Goal: Task Accomplishment & Management: Complete application form

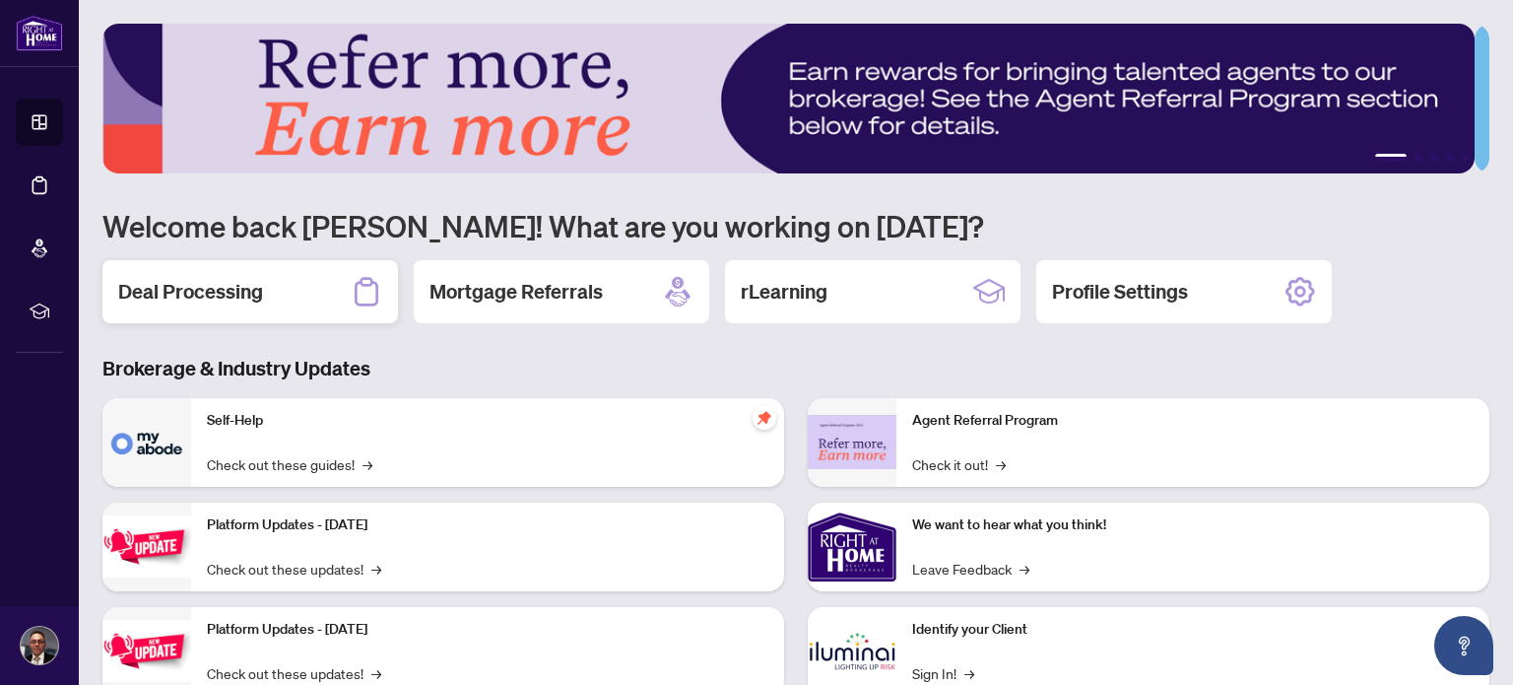
click at [238, 298] on h2 "Deal Processing" at bounding box center [190, 292] width 145 height 28
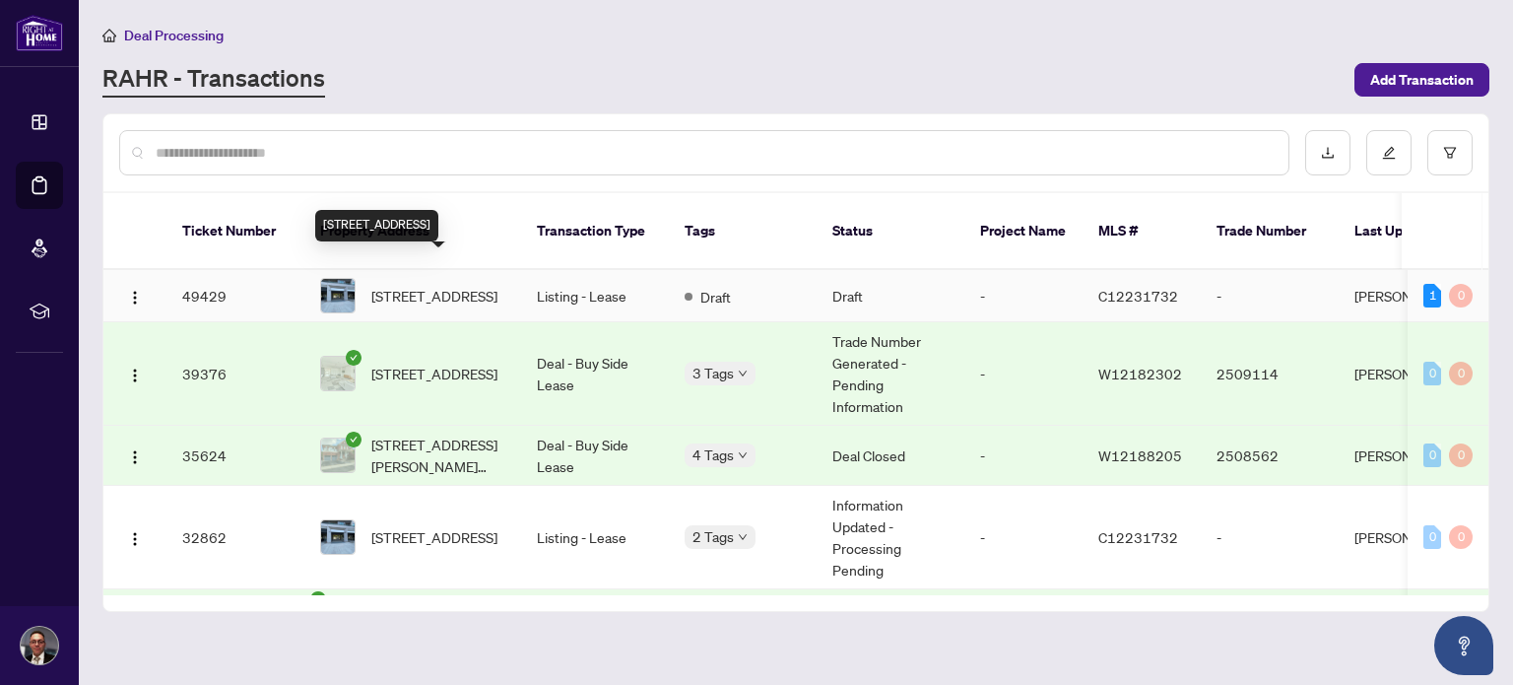
click at [418, 285] on span "516-25 Lower Simcoe St, Toronto, Ontario M5J 3A1, Canada" at bounding box center [434, 296] width 126 height 22
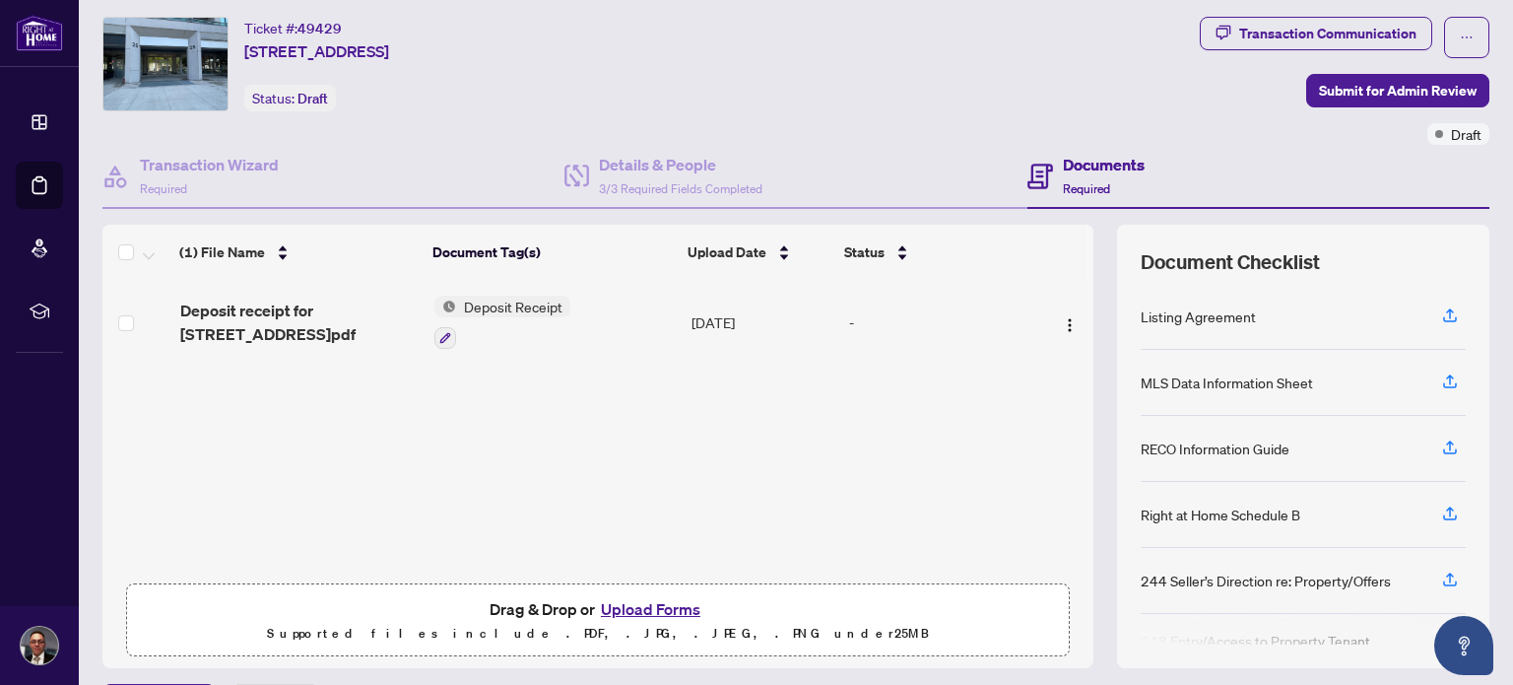
scroll to position [99, 0]
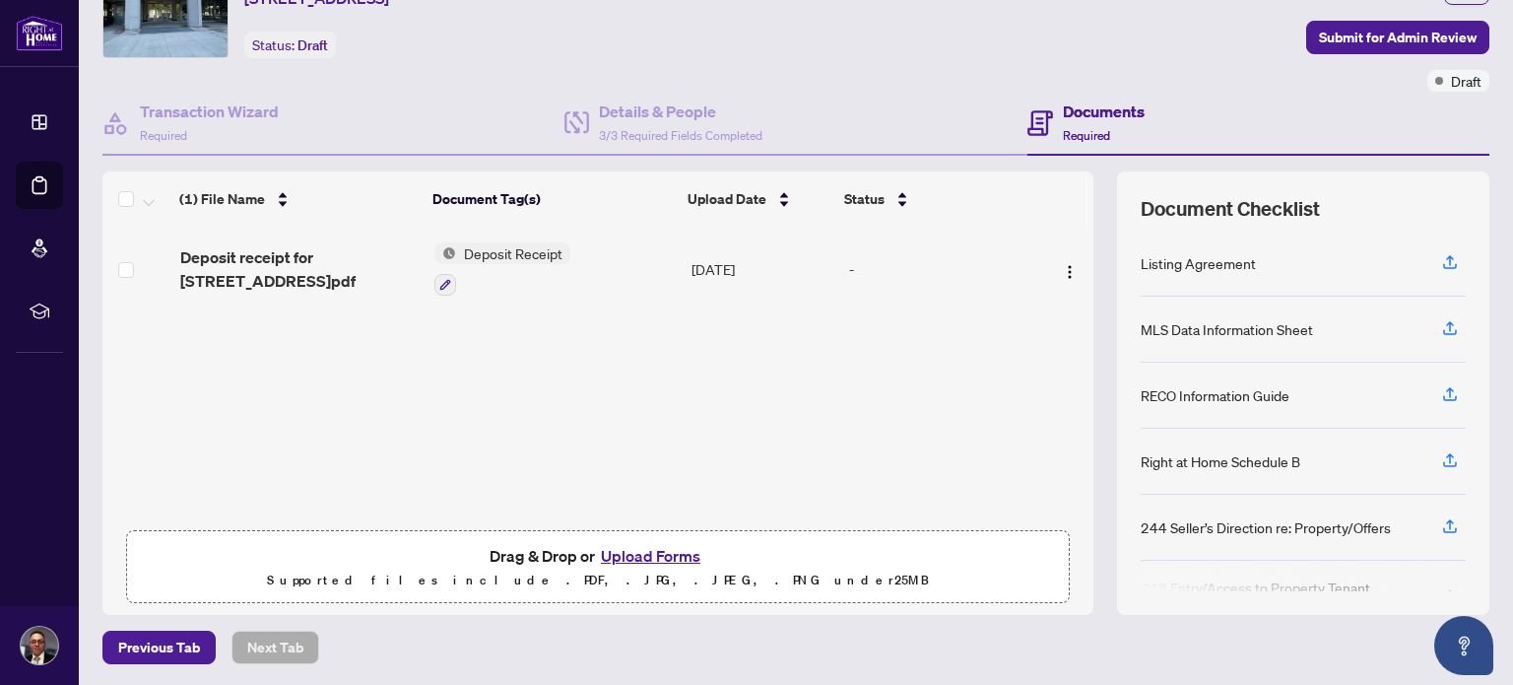
click at [627, 549] on button "Upload Forms" at bounding box center [650, 556] width 111 height 26
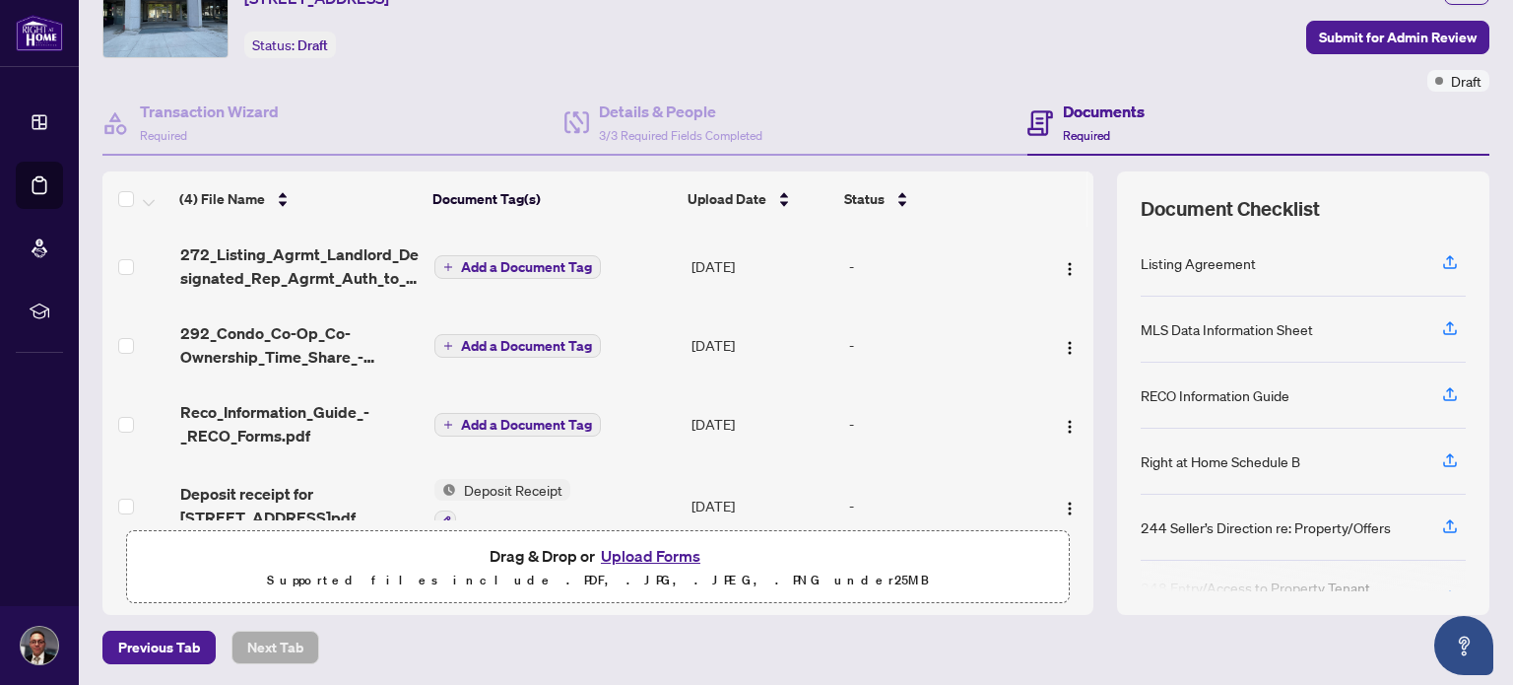
scroll to position [0, 0]
click at [513, 263] on span "Add a Document Tag" at bounding box center [526, 267] width 131 height 14
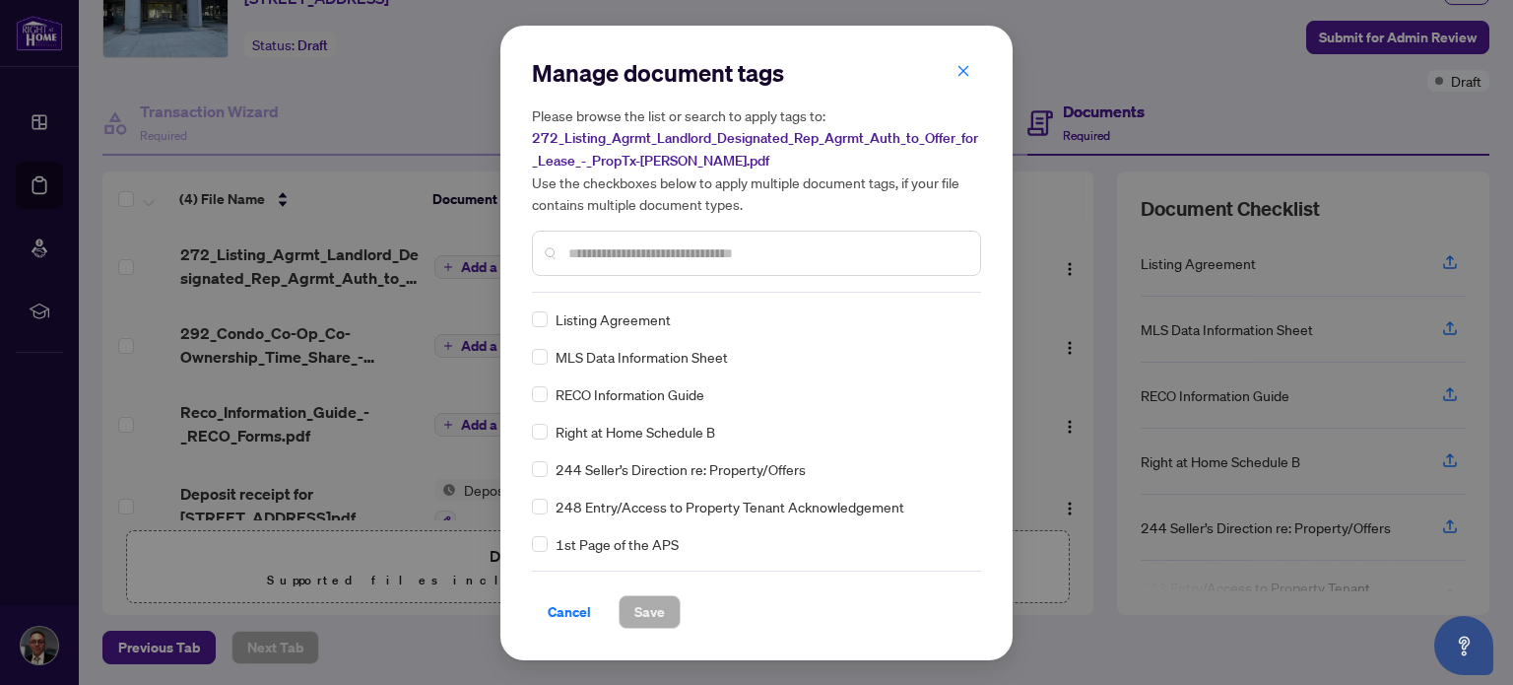
click at [703, 248] on input "text" at bounding box center [766, 253] width 396 height 22
click at [660, 606] on span "Save" at bounding box center [649, 612] width 31 height 32
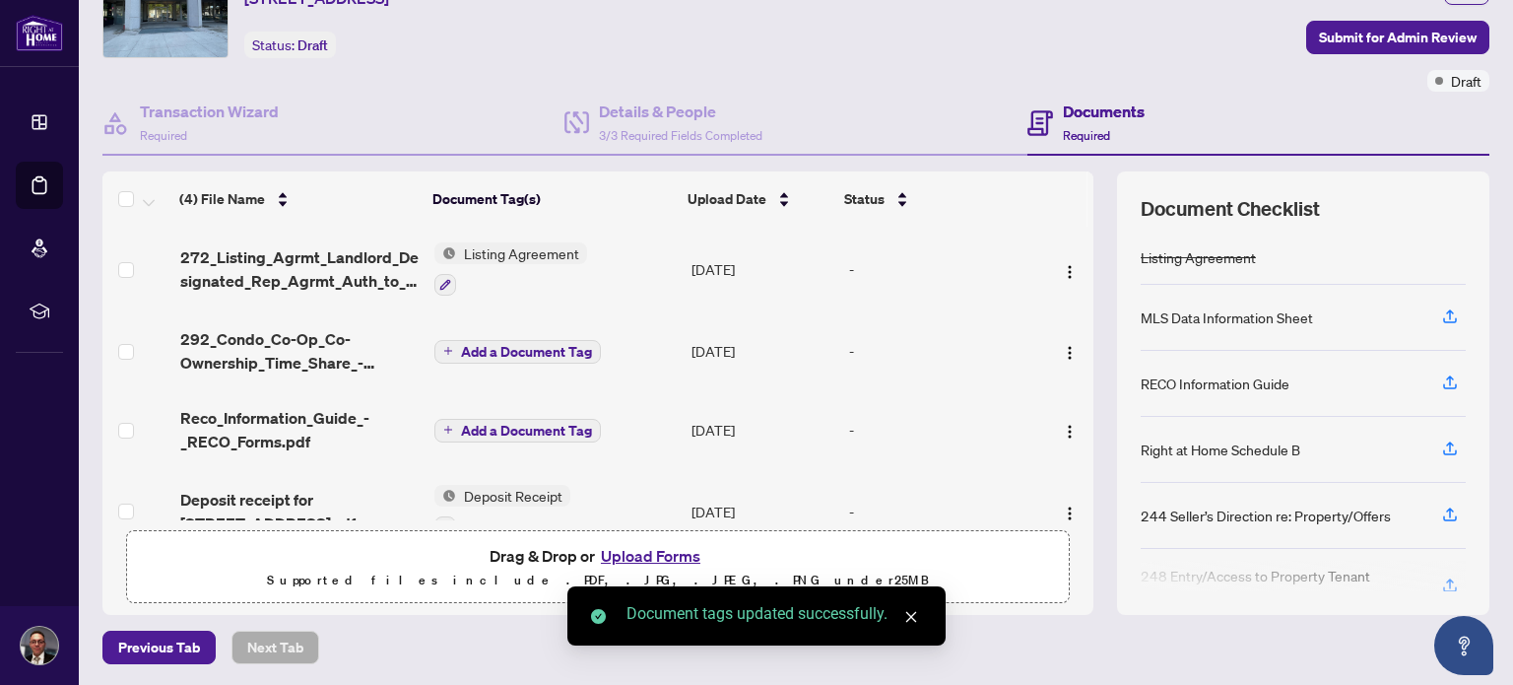
click at [510, 350] on span "Add a Document Tag" at bounding box center [526, 352] width 131 height 14
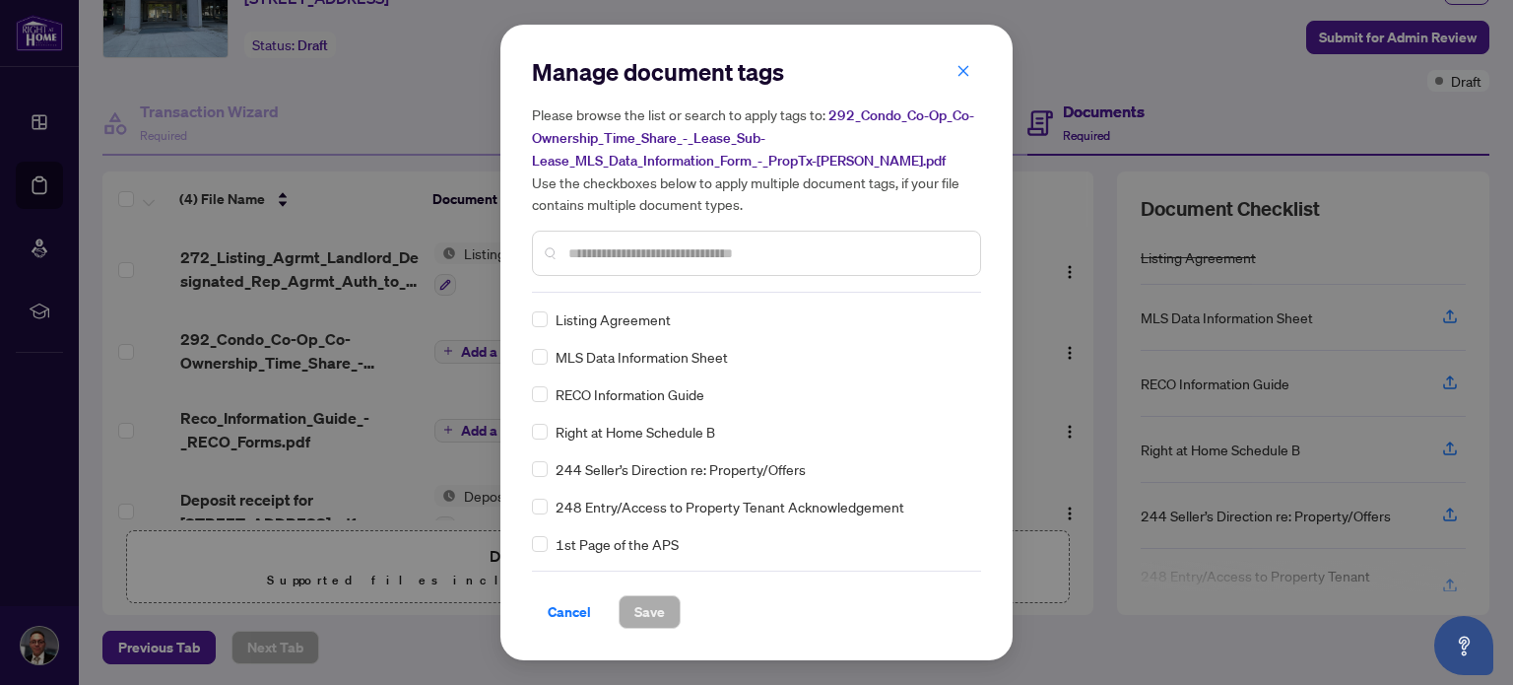
click at [553, 360] on div "MLS Data Information Sheet" at bounding box center [750, 357] width 437 height 22
click at [646, 617] on span "Save" at bounding box center [649, 612] width 31 height 32
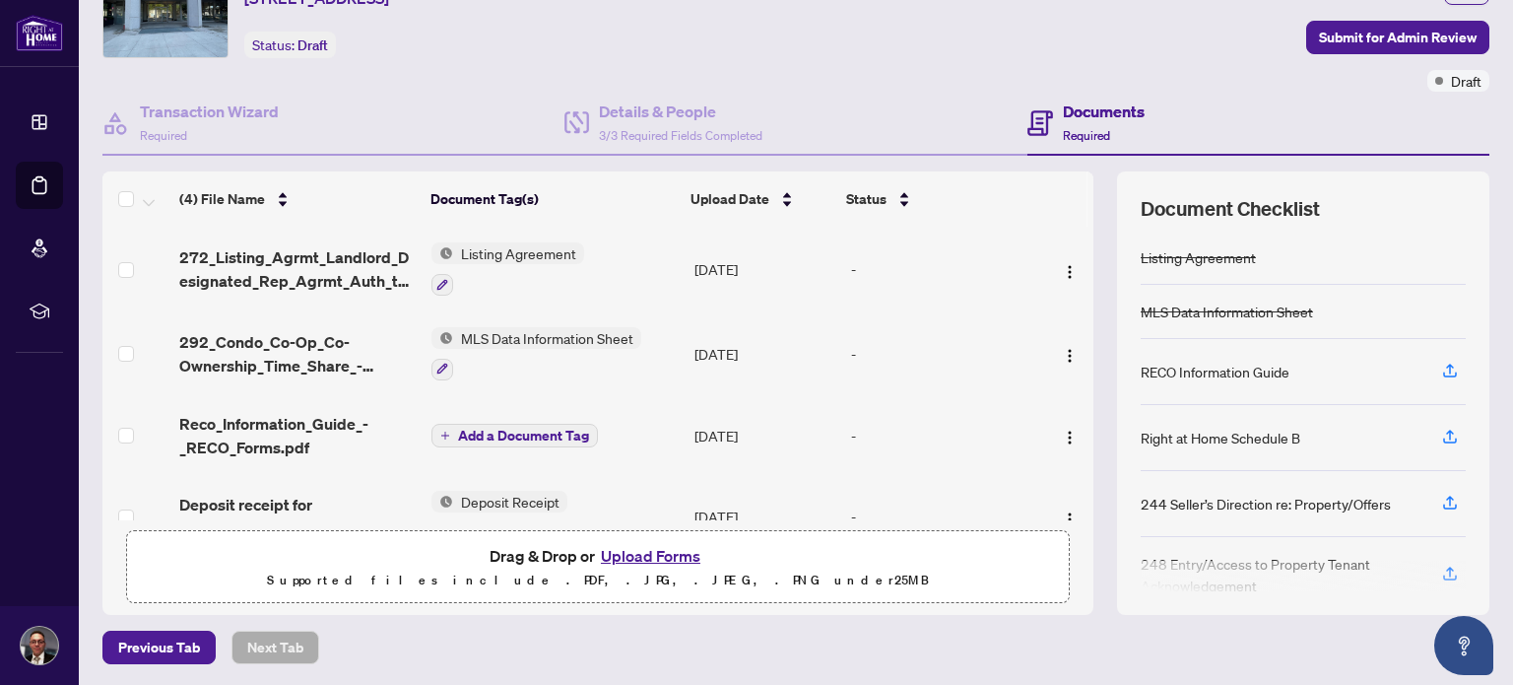
click at [536, 429] on span "Add a Document Tag" at bounding box center [523, 436] width 131 height 14
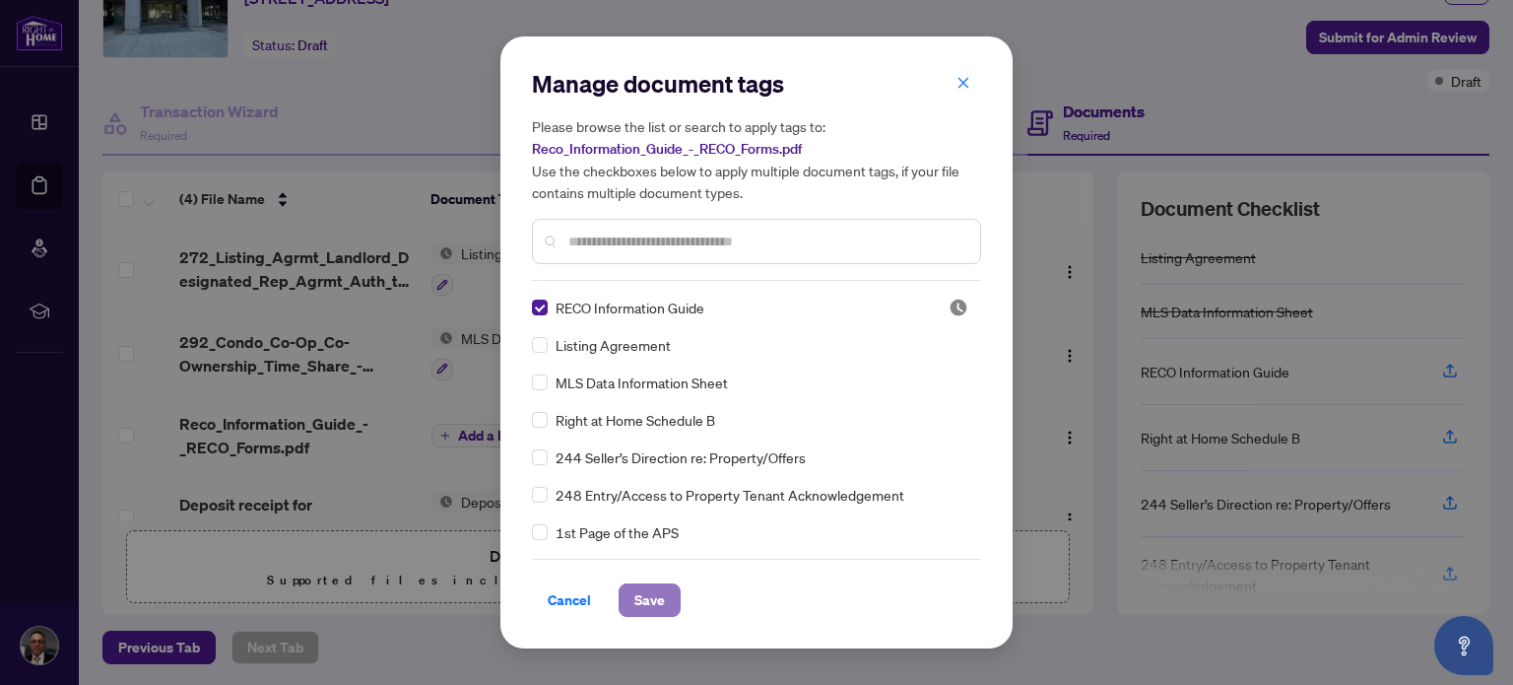
click at [666, 596] on button "Save" at bounding box center [650, 599] width 62 height 33
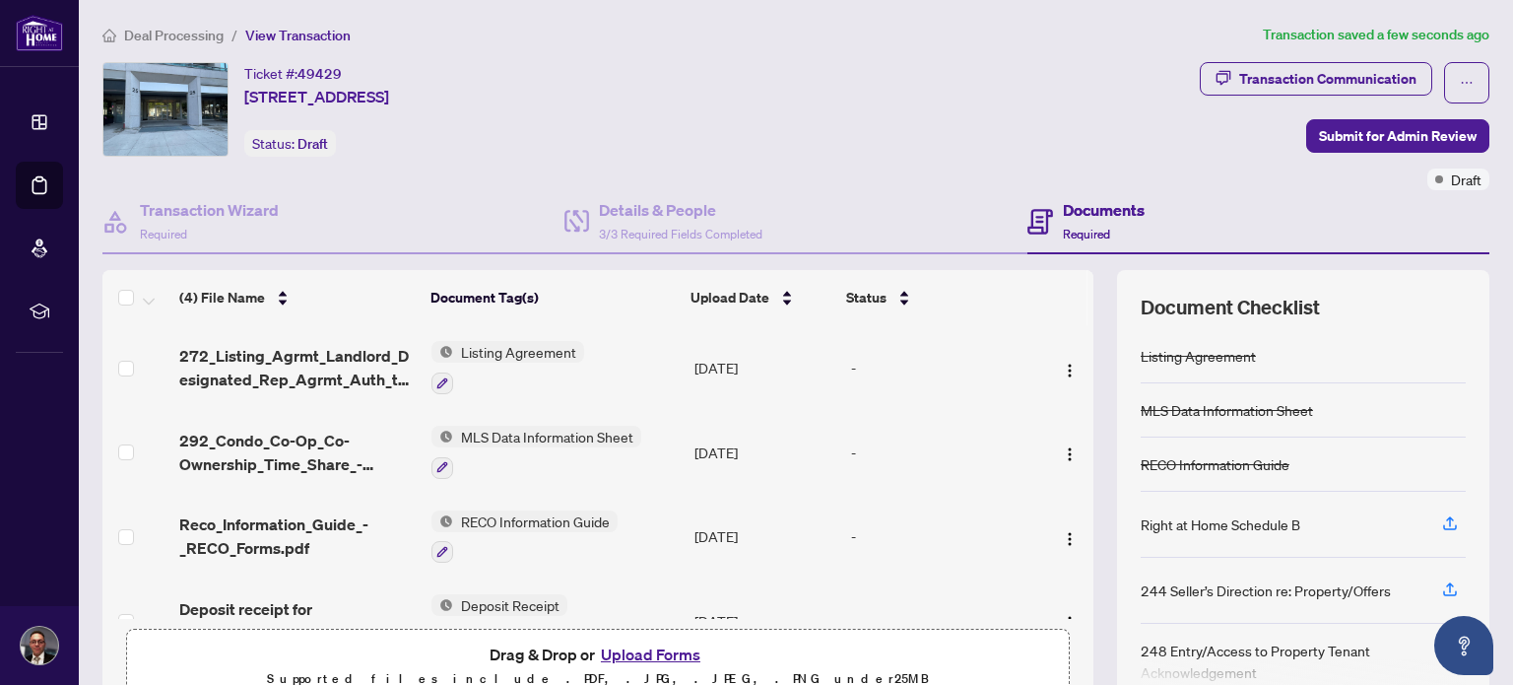
click at [156, 23] on main "Deal Processing / View Transaction Transaction saved a few seconds ago Ticket #…" at bounding box center [796, 342] width 1434 height 685
click at [163, 36] on span "Deal Processing" at bounding box center [173, 36] width 99 height 18
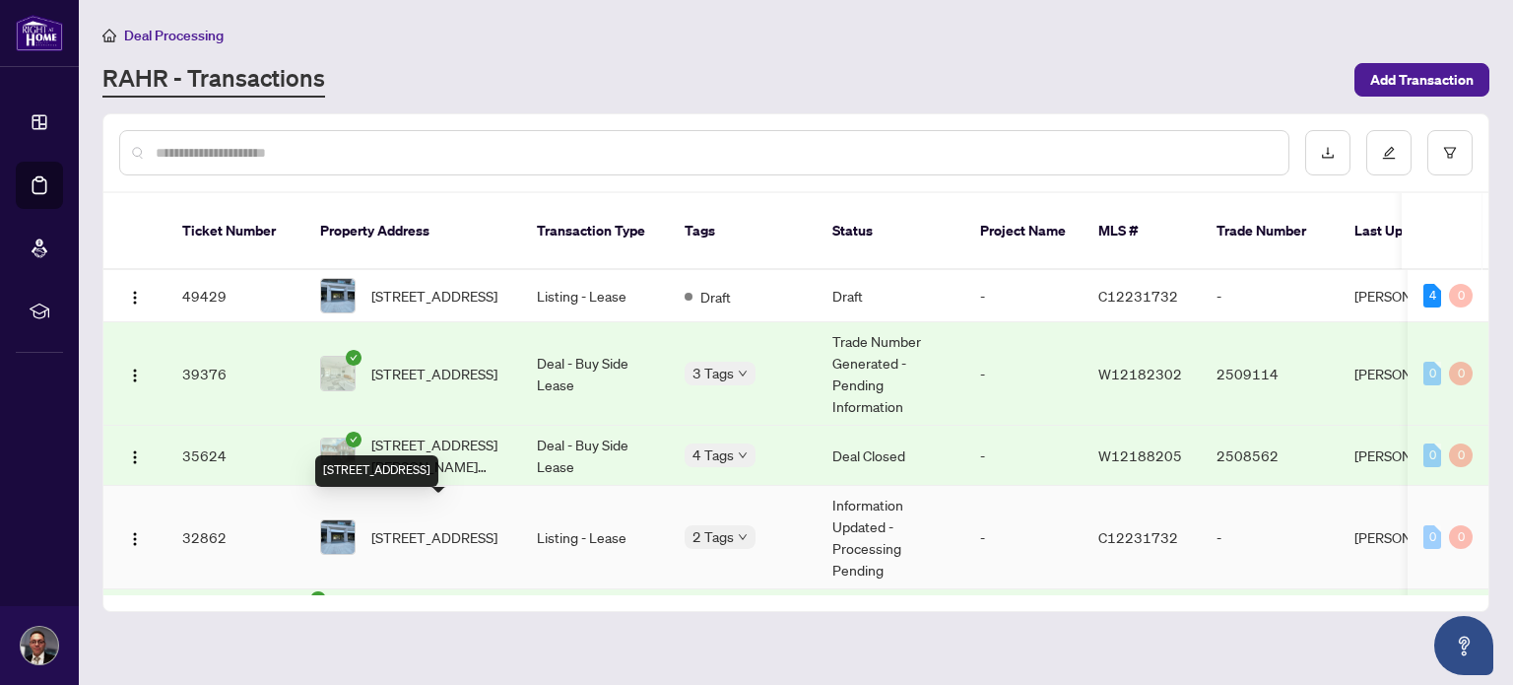
click at [417, 531] on span "516-25 Lower Simcoe St, Toronto, Ontario M5J 3A1, Canada" at bounding box center [434, 537] width 126 height 22
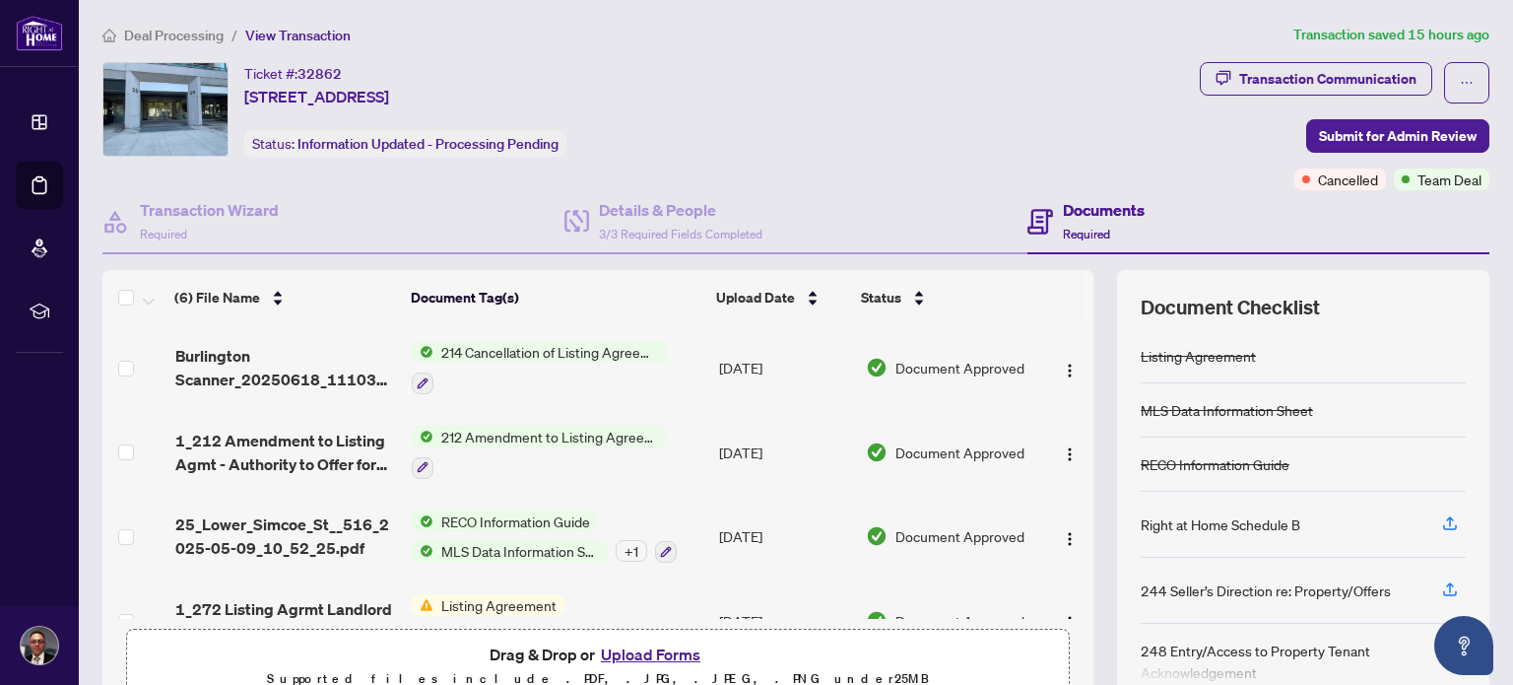
click at [516, 431] on span "212 Amendment to Listing Agreement - Authority to Offer for Lease Price Change/…" at bounding box center [549, 437] width 233 height 22
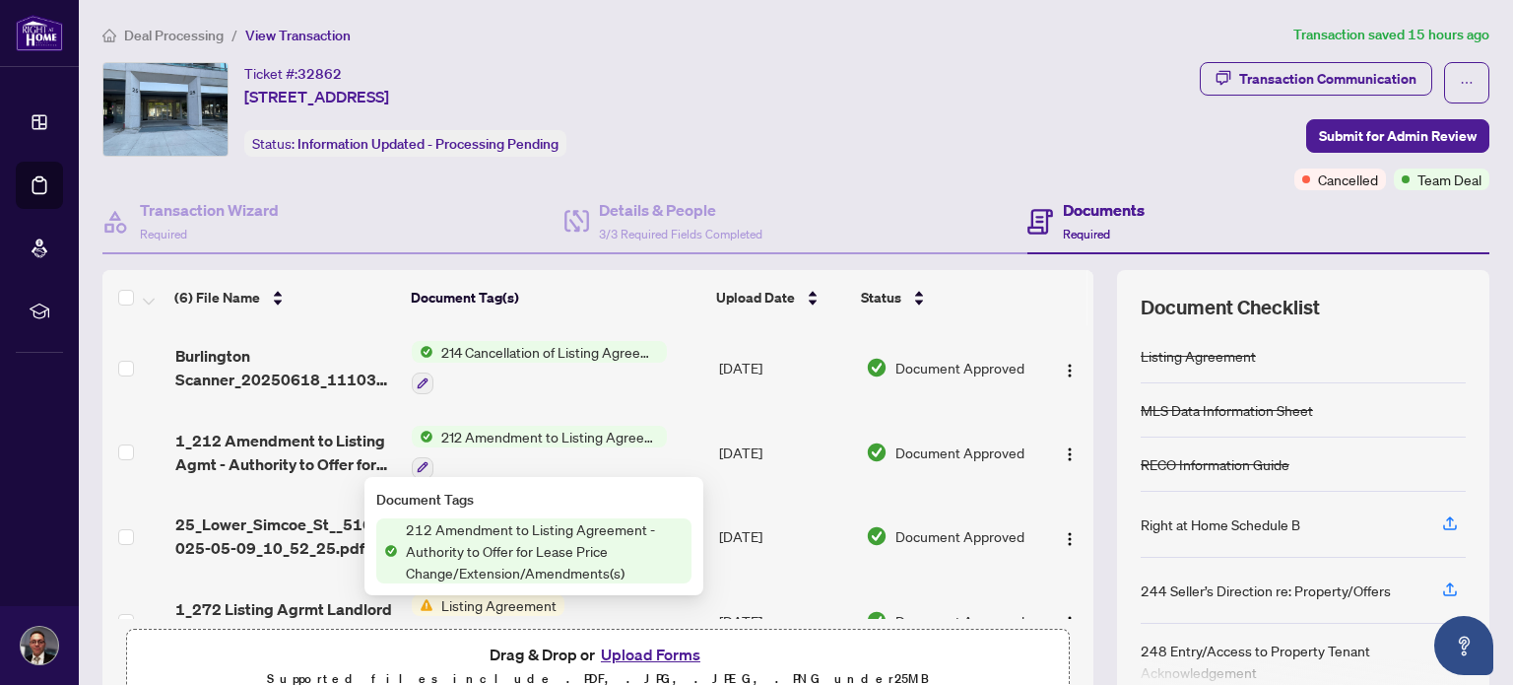
click at [470, 560] on span "212 Amendment to Listing Agreement - Authority to Offer for Lease Price Change/…" at bounding box center [545, 550] width 294 height 65
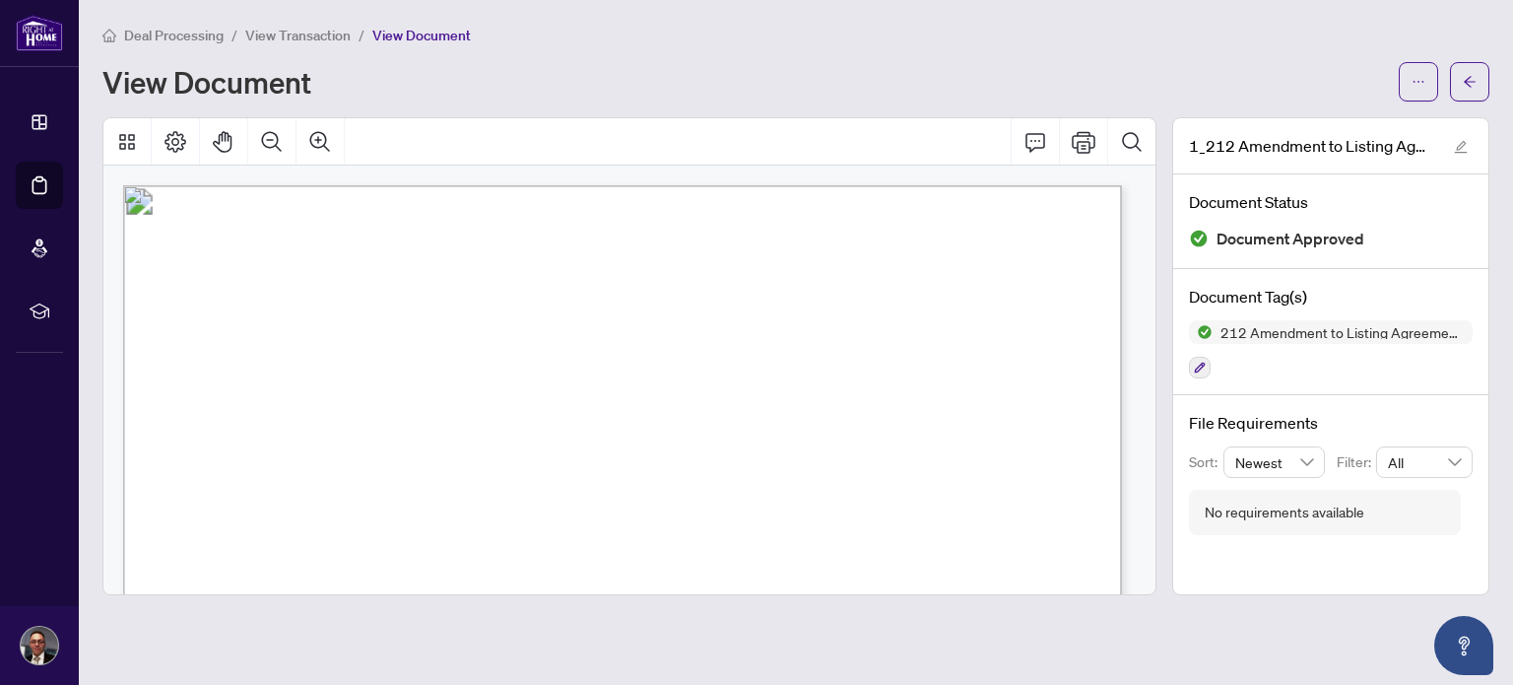
click at [613, 78] on div "View Document" at bounding box center [744, 82] width 1285 height 32
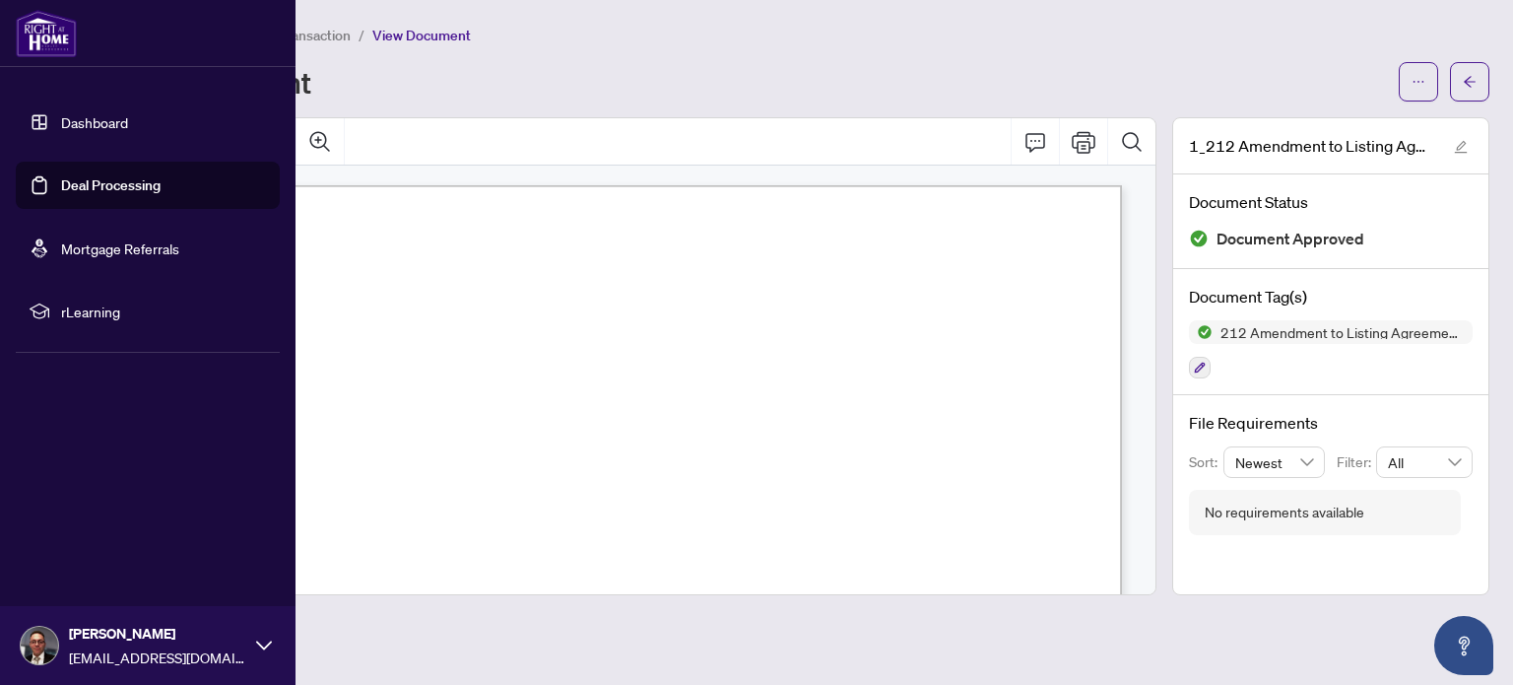
click at [99, 176] on link "Deal Processing" at bounding box center [110, 185] width 99 height 18
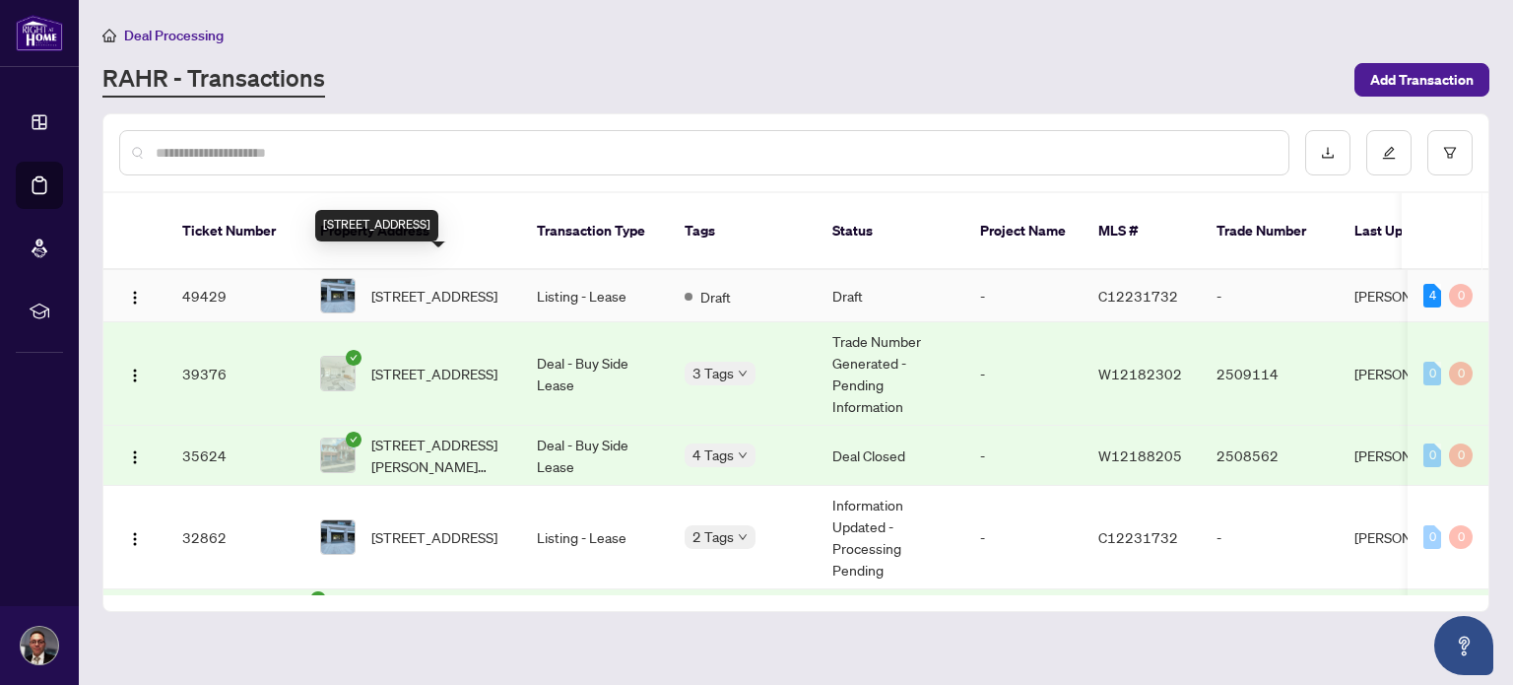
click at [428, 285] on span "516-25 Lower Simcoe St, Toronto, Ontario M5J 3A1, Canada" at bounding box center [434, 296] width 126 height 22
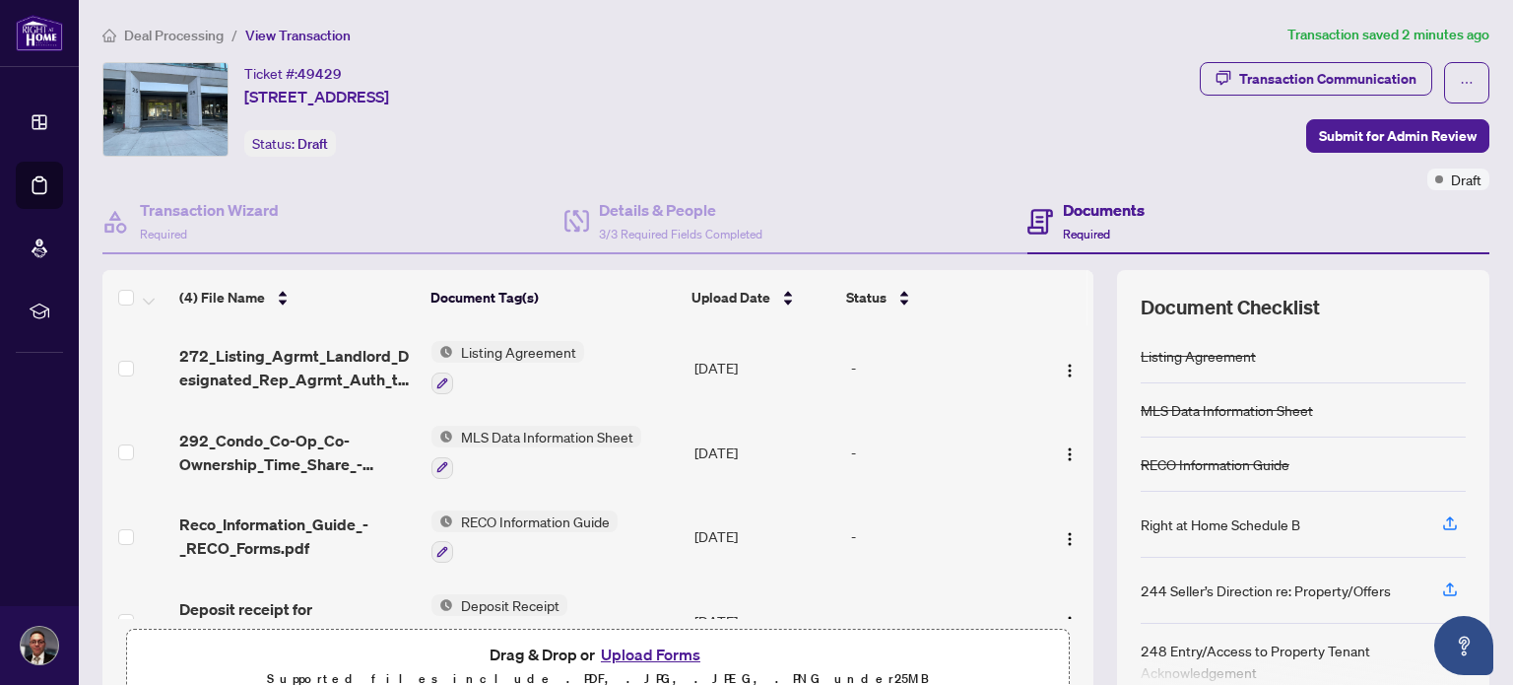
click at [638, 649] on button "Upload Forms" at bounding box center [650, 654] width 111 height 26
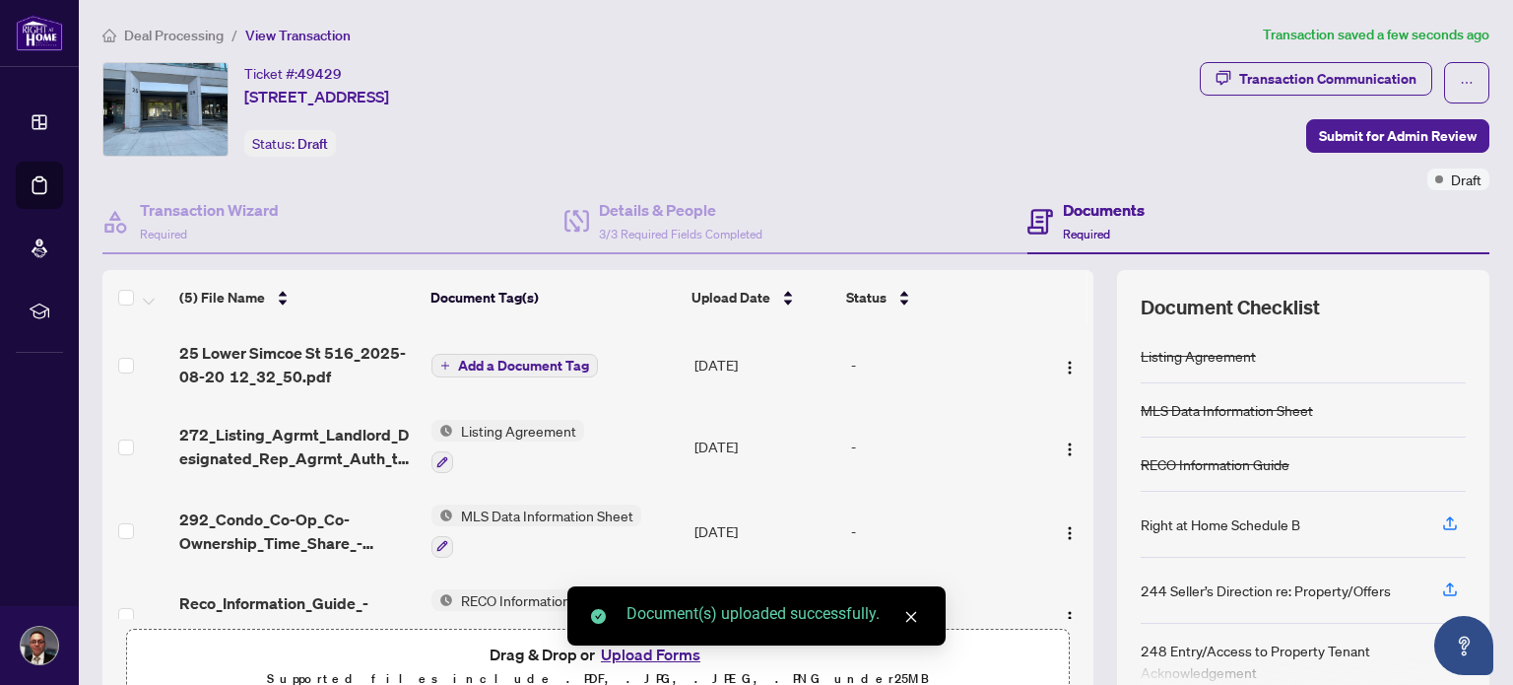
click at [520, 360] on span "Add a Document Tag" at bounding box center [523, 366] width 131 height 14
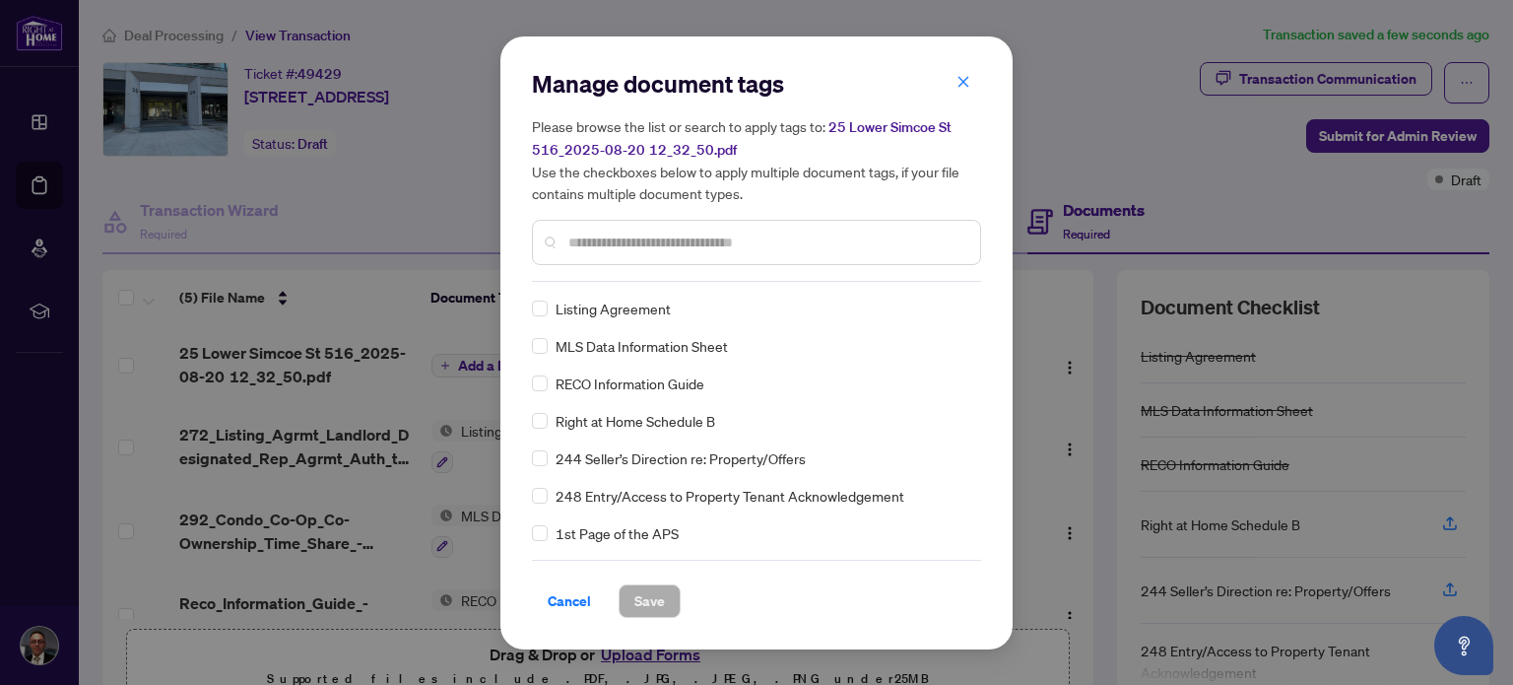
click at [679, 232] on input "text" at bounding box center [766, 243] width 396 height 22
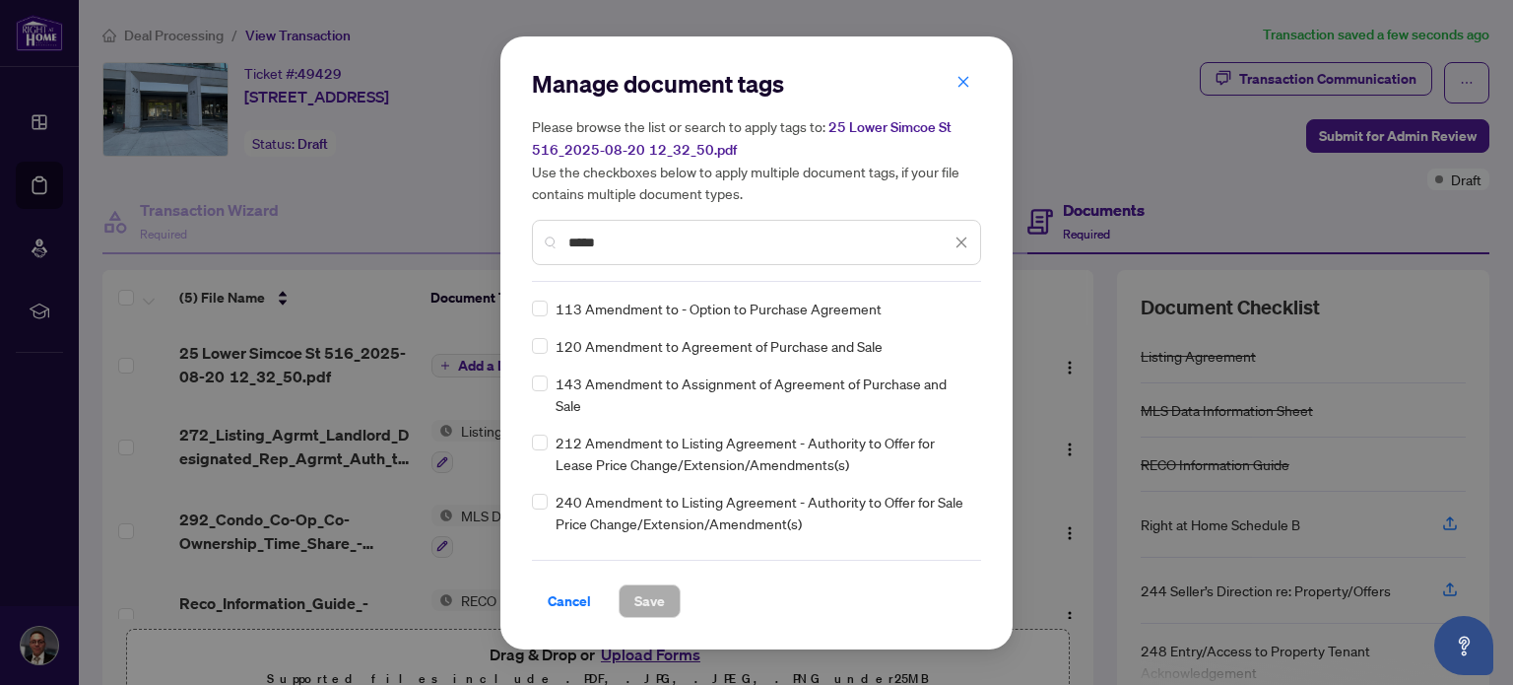
type input "*****"
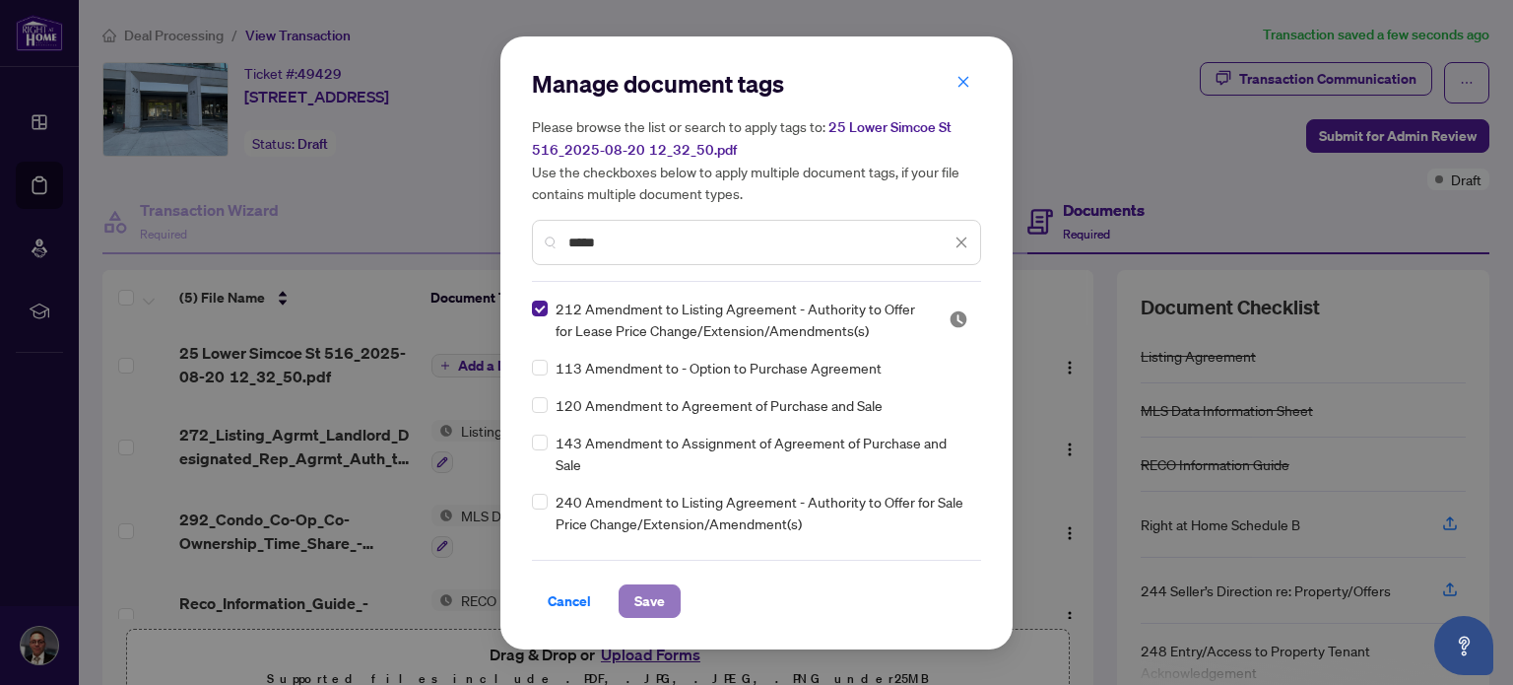
click at [666, 601] on button "Save" at bounding box center [650, 600] width 62 height 33
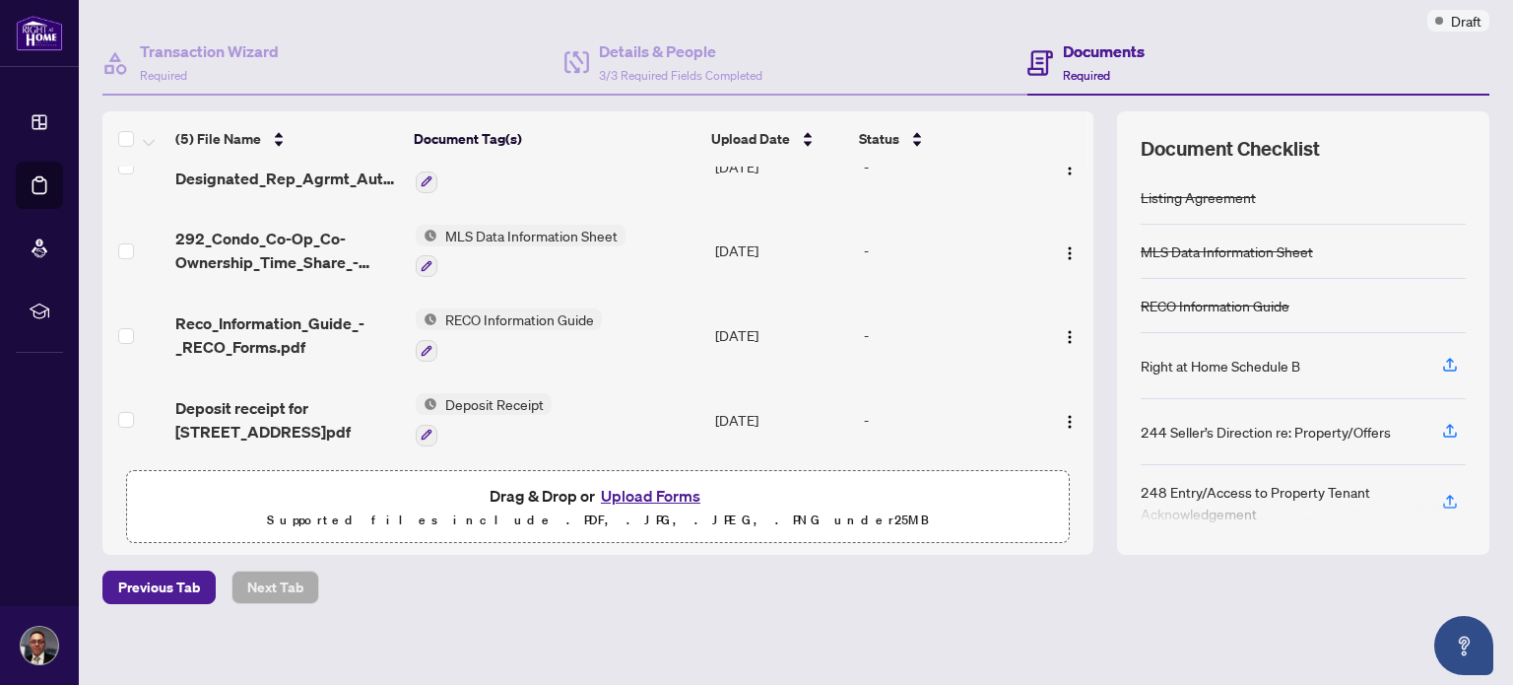
scroll to position [166, 0]
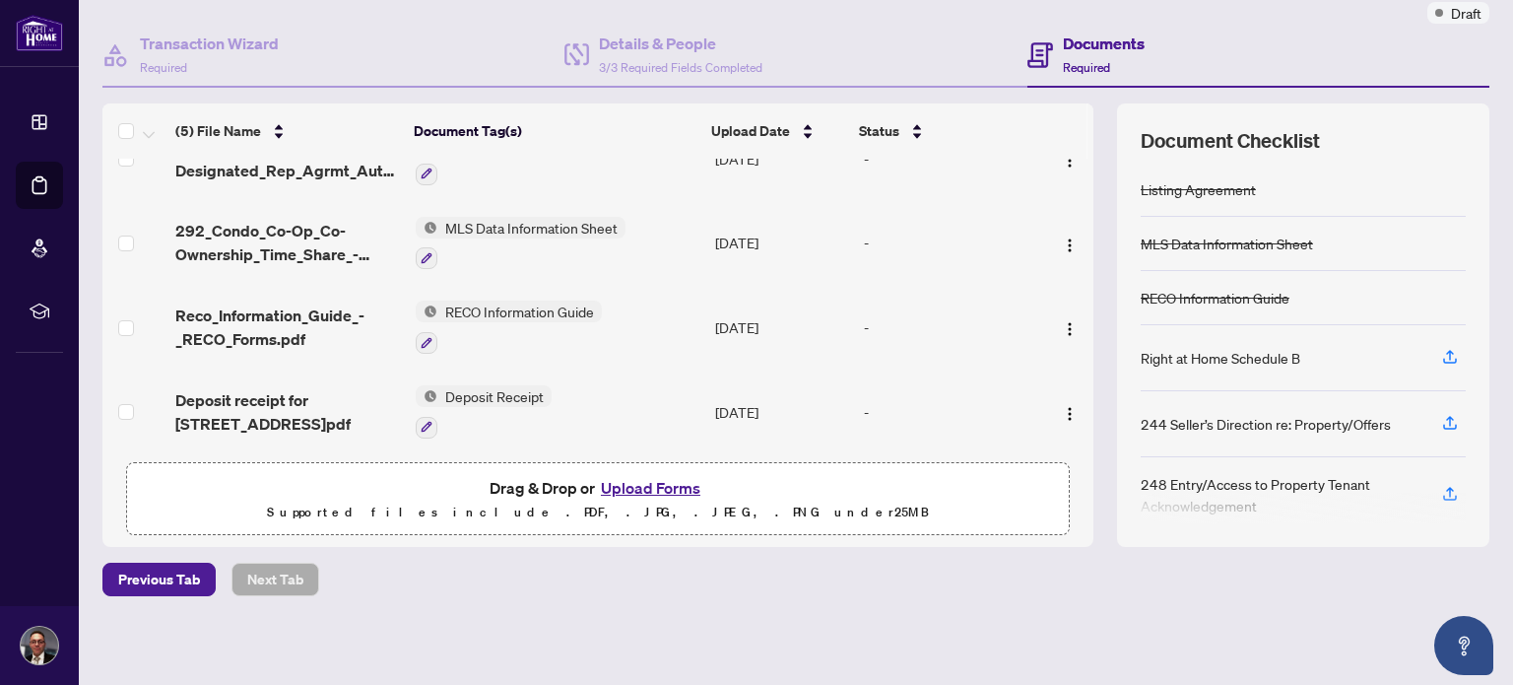
click at [644, 485] on button "Upload Forms" at bounding box center [650, 488] width 111 height 26
click at [659, 470] on span "Drag & Drop or Upload Forms Supported files include .PDF, .JPG, .JPEG, .PNG und…" at bounding box center [598, 499] width 942 height 73
click at [659, 484] on button "Upload Forms" at bounding box center [650, 488] width 111 height 26
click at [643, 488] on button "Upload Forms" at bounding box center [650, 488] width 111 height 26
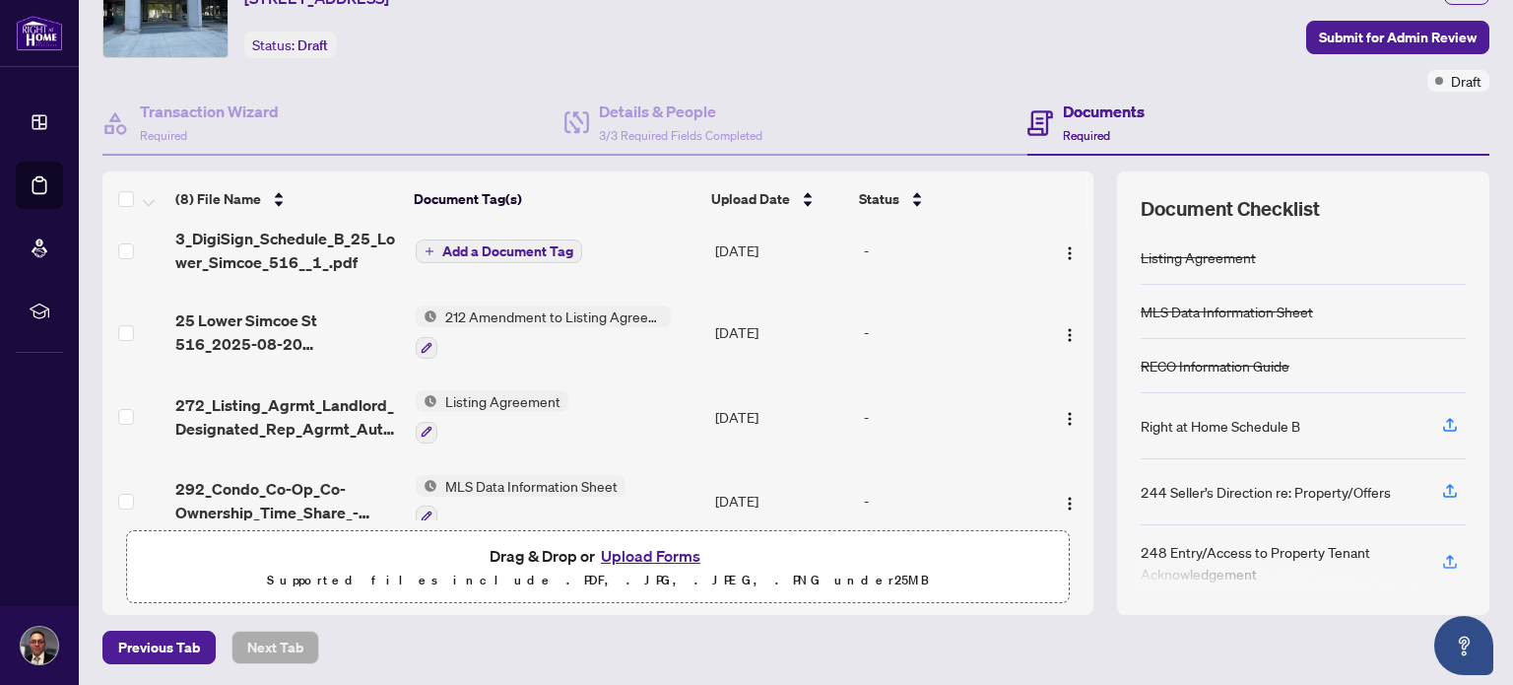
scroll to position [0, 0]
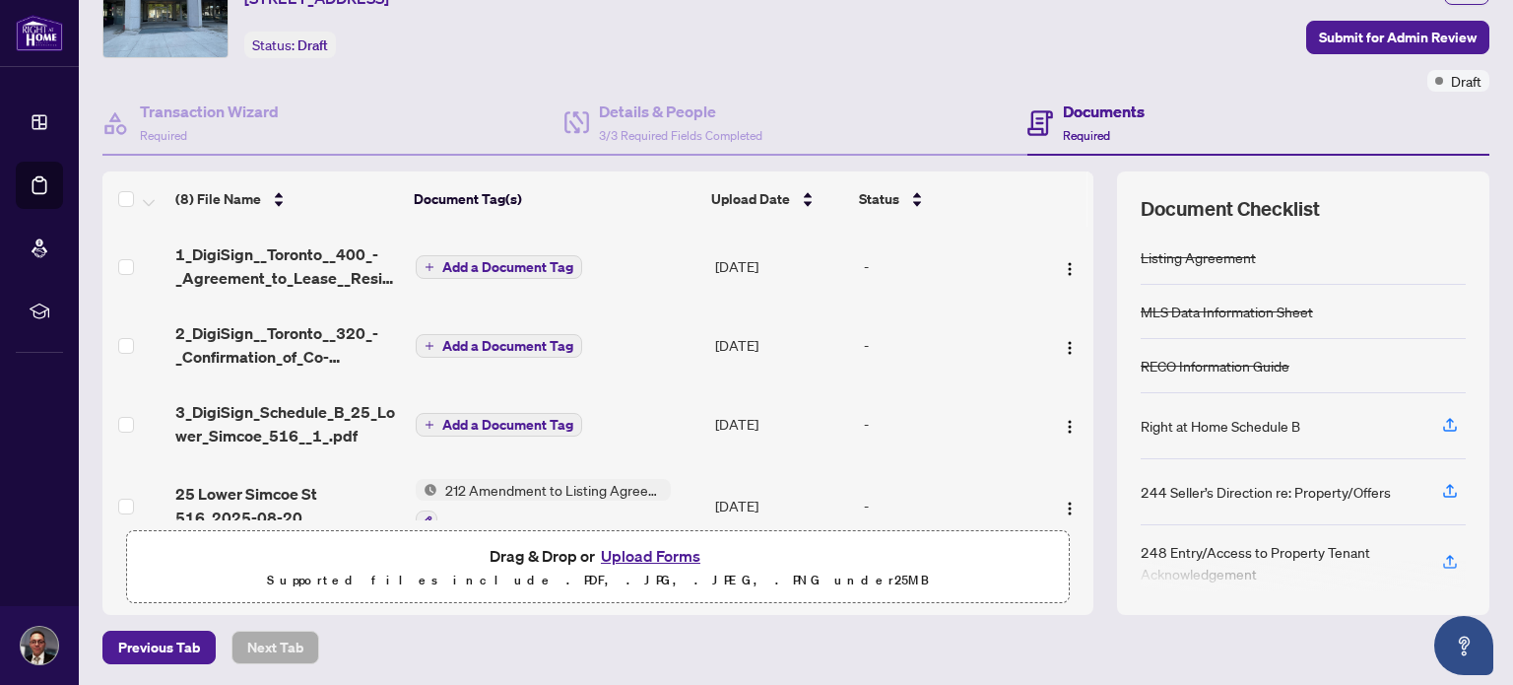
click at [494, 421] on span "Add a Document Tag" at bounding box center [507, 425] width 131 height 14
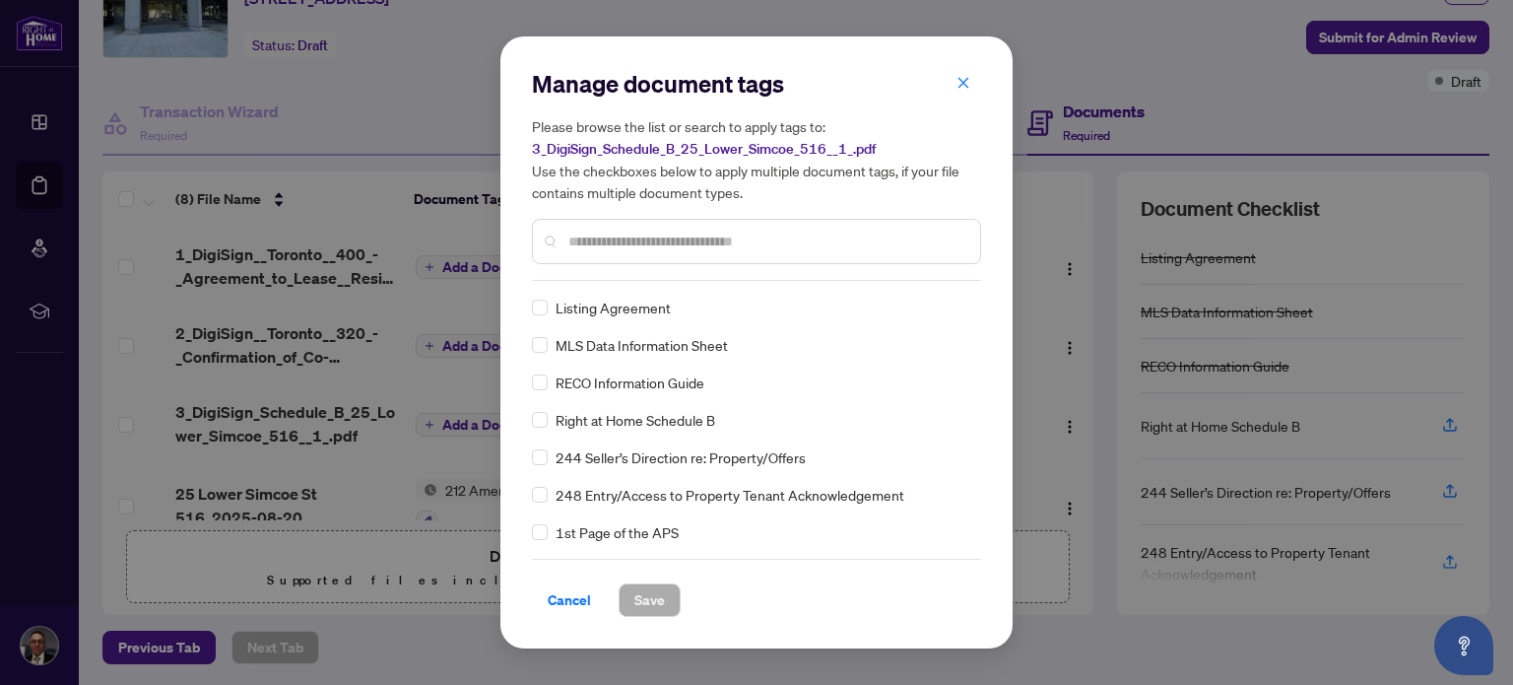
click at [669, 233] on input "text" at bounding box center [766, 242] width 396 height 22
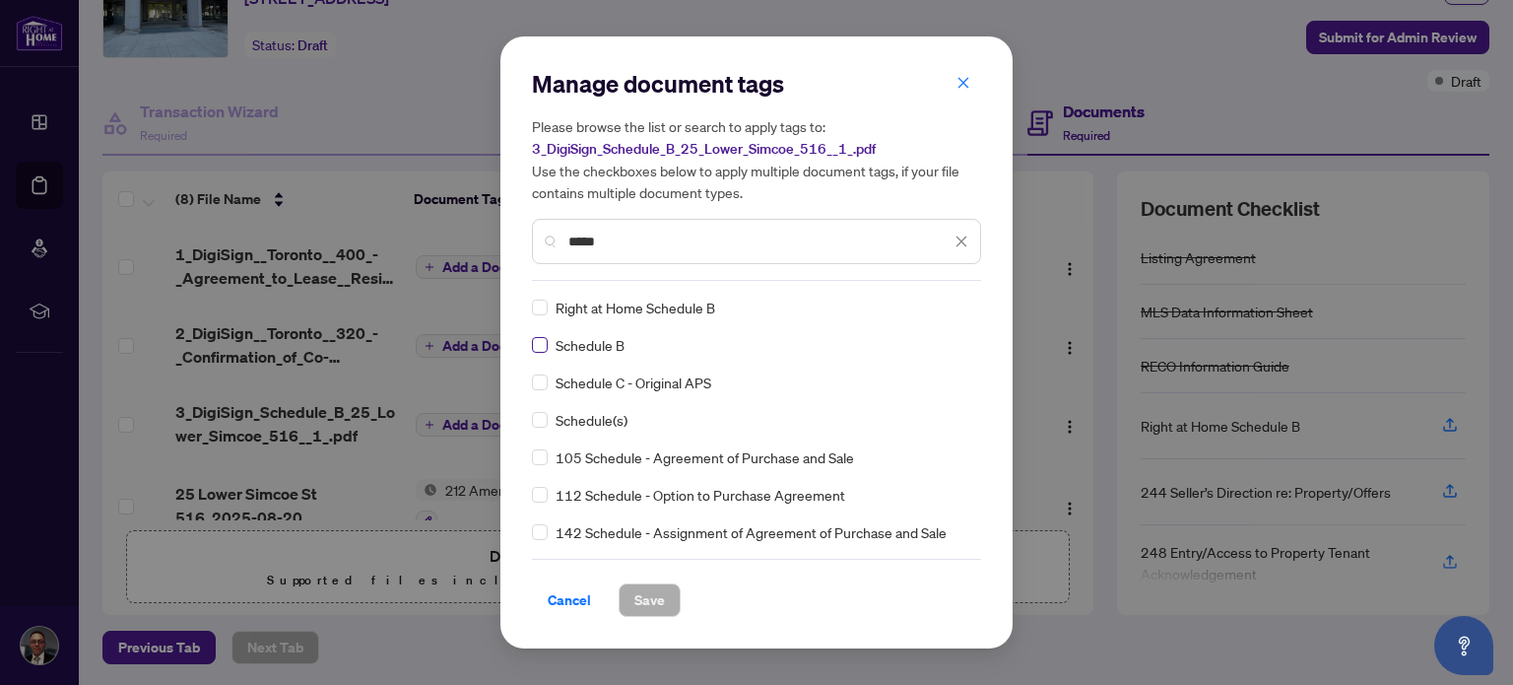
type input "*****"
click at [654, 598] on span "Save" at bounding box center [649, 600] width 31 height 32
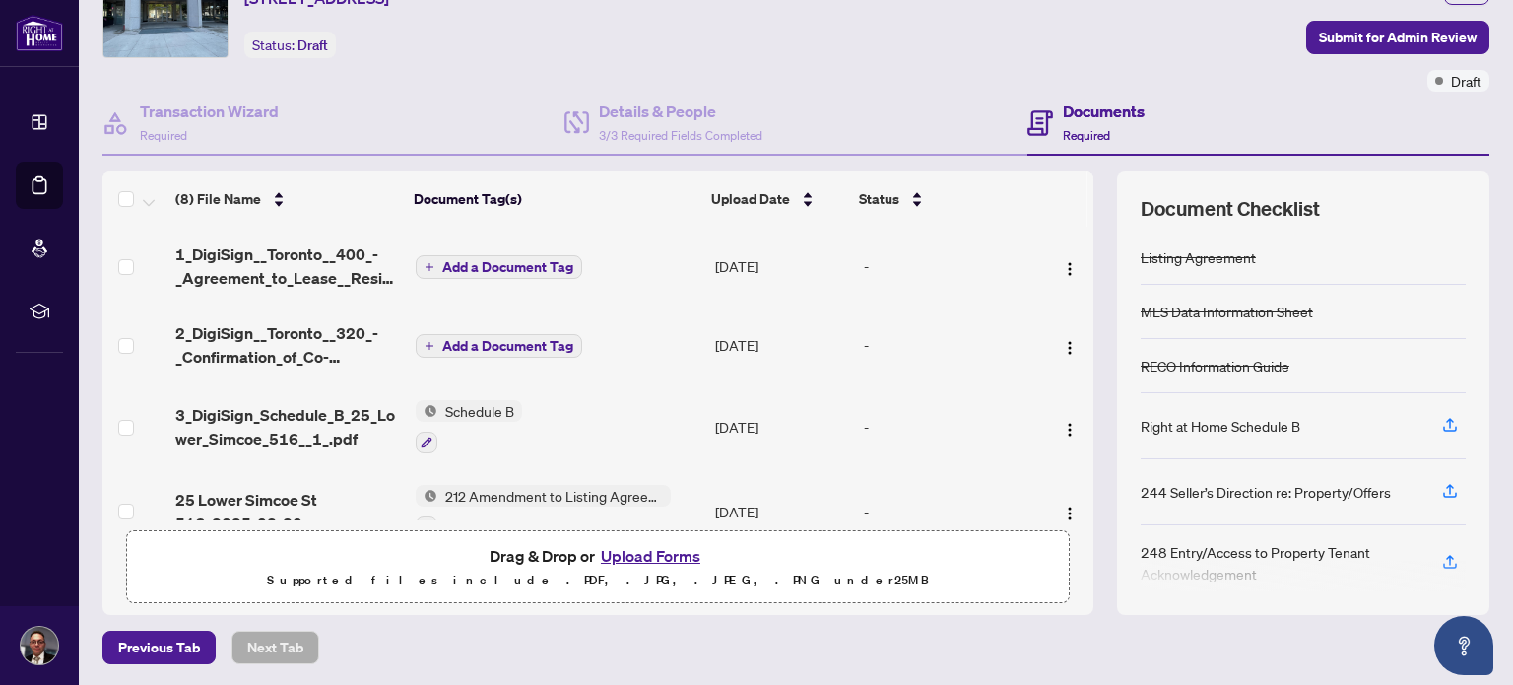
click at [475, 343] on span "Add a Document Tag" at bounding box center [507, 346] width 131 height 14
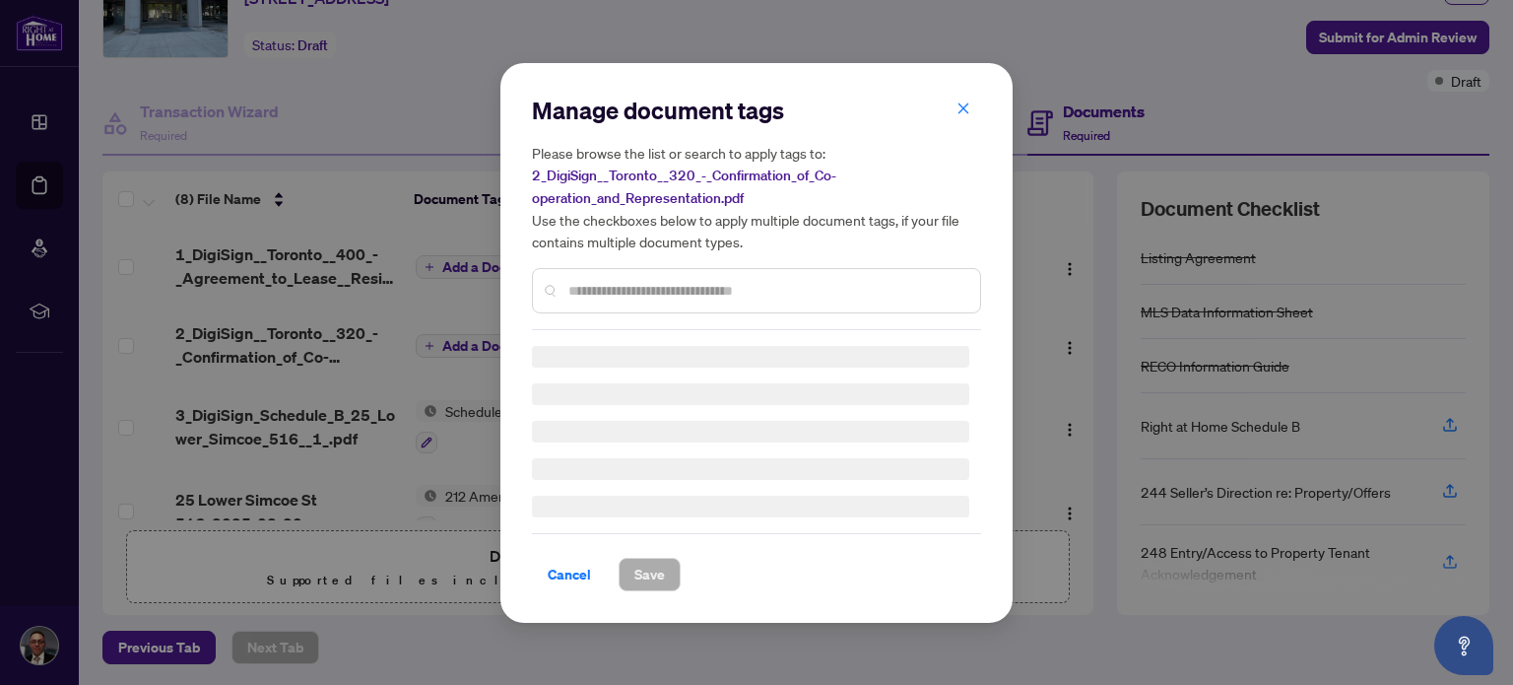
click at [691, 291] on input "text" at bounding box center [766, 291] width 396 height 22
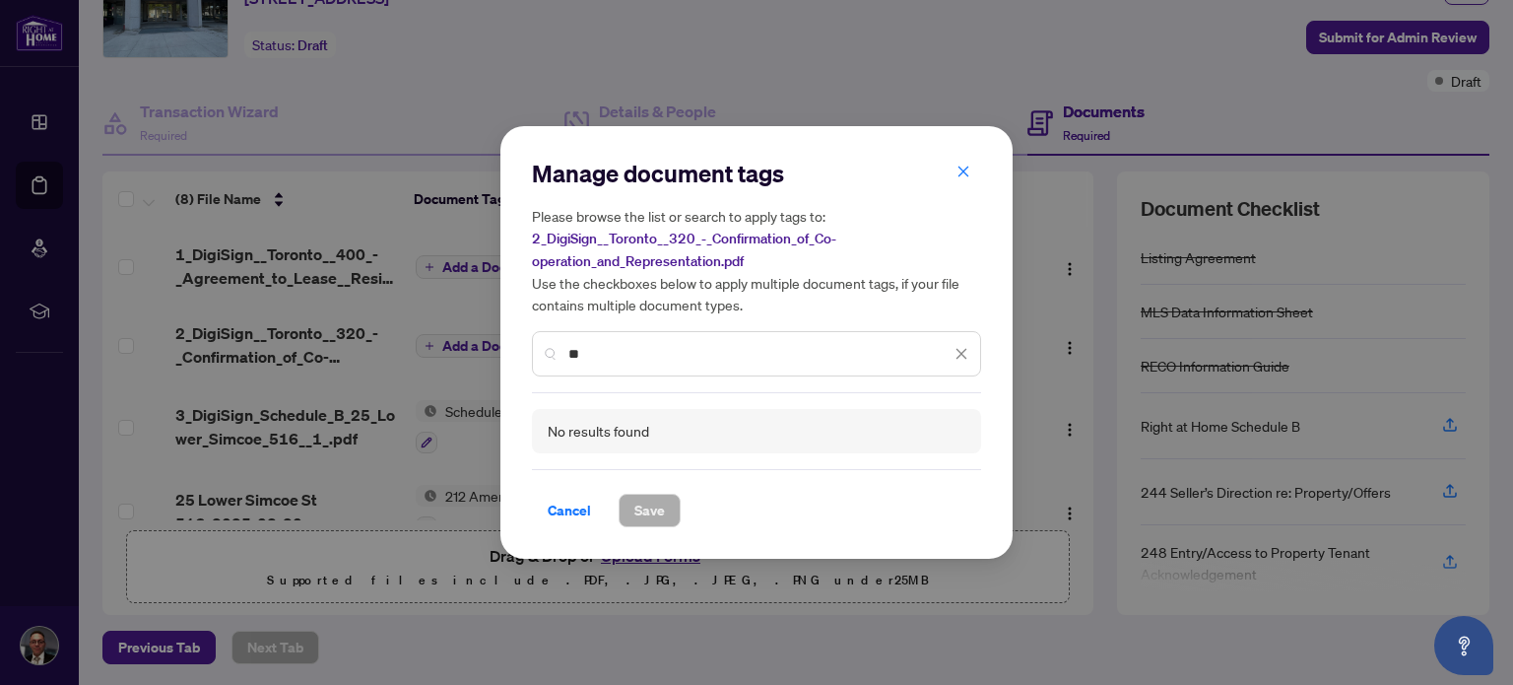
type input "*"
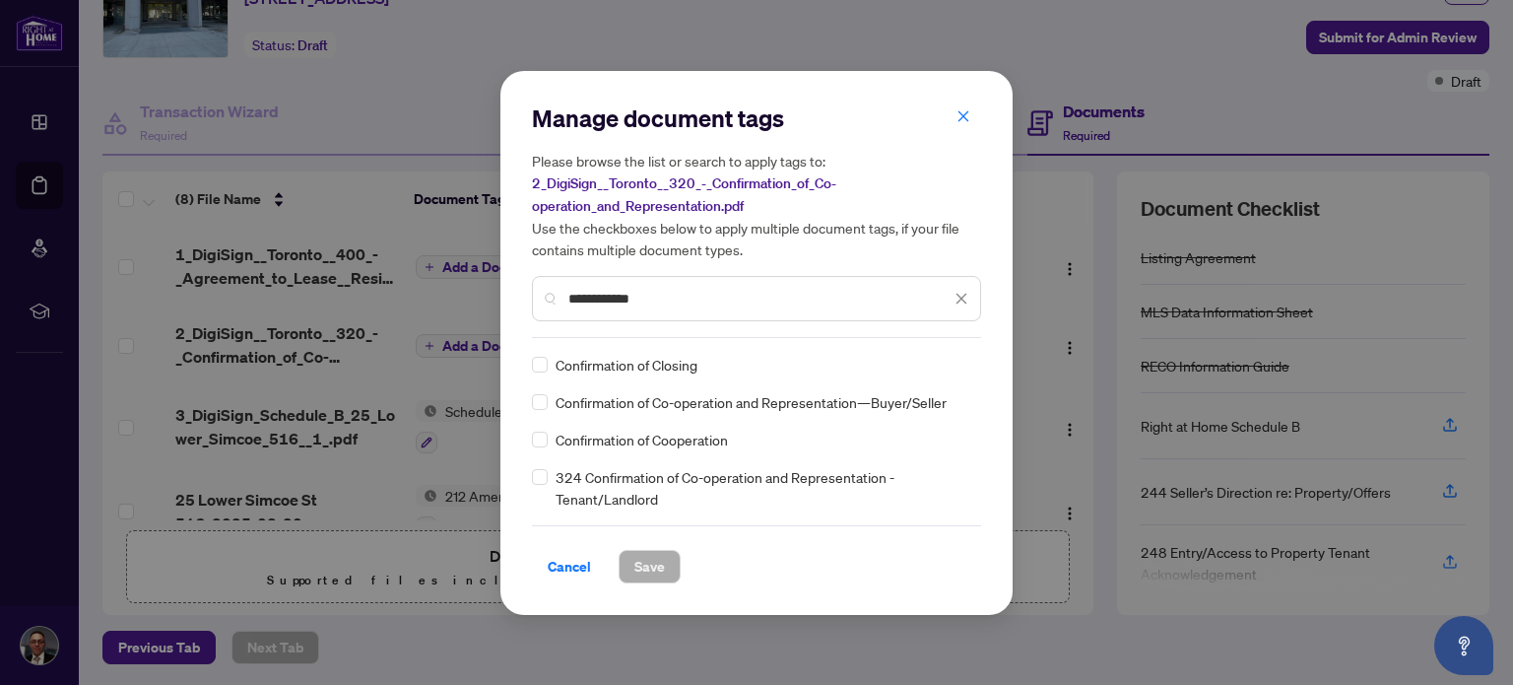
type input "**********"
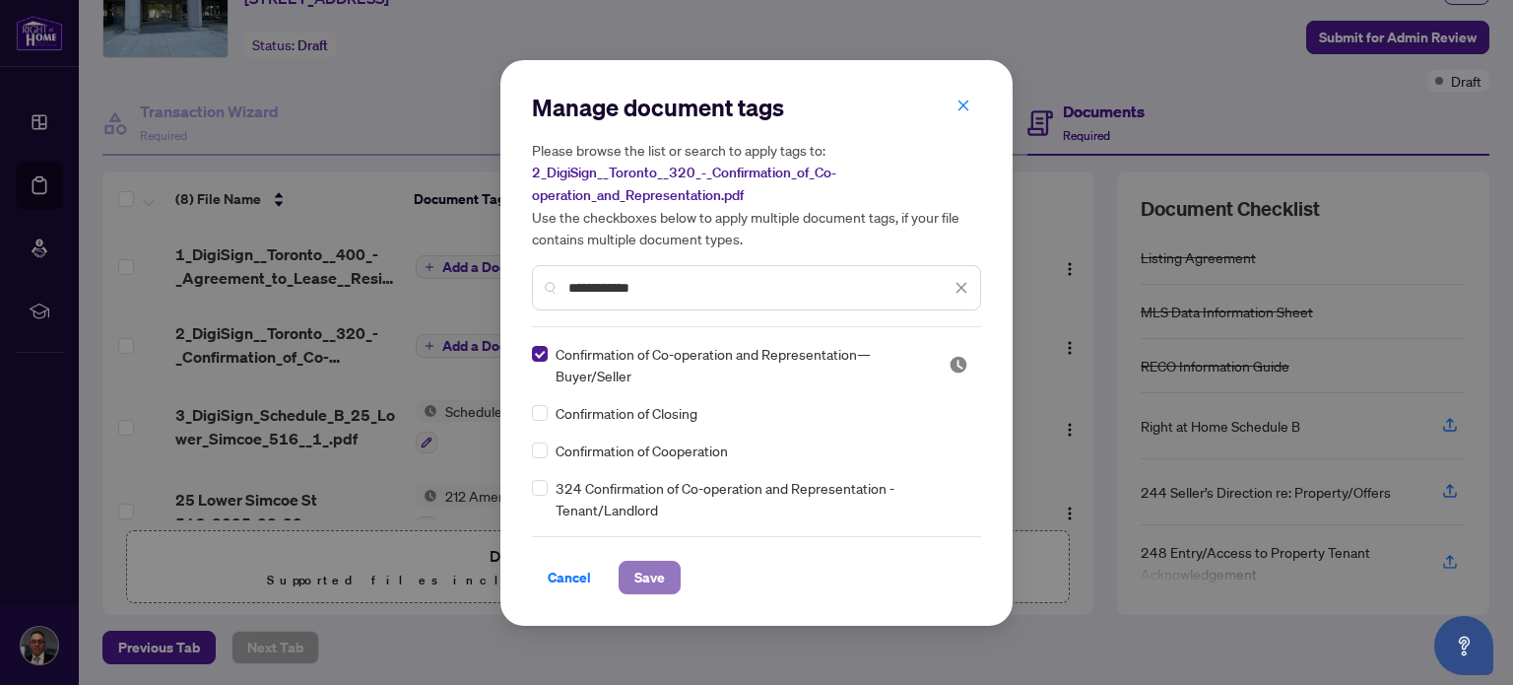
click at [640, 576] on span "Save" at bounding box center [649, 578] width 31 height 32
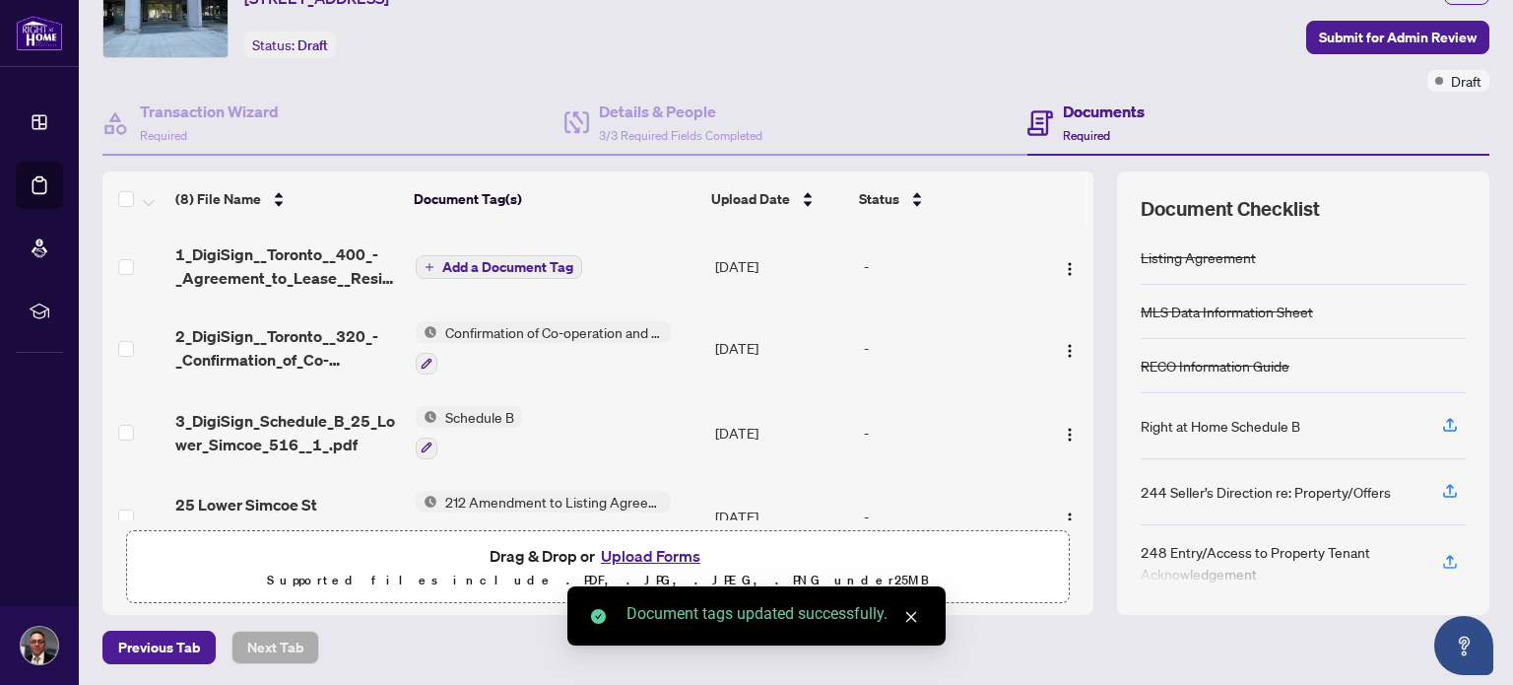
click at [488, 260] on span "Add a Document Tag" at bounding box center [507, 267] width 131 height 14
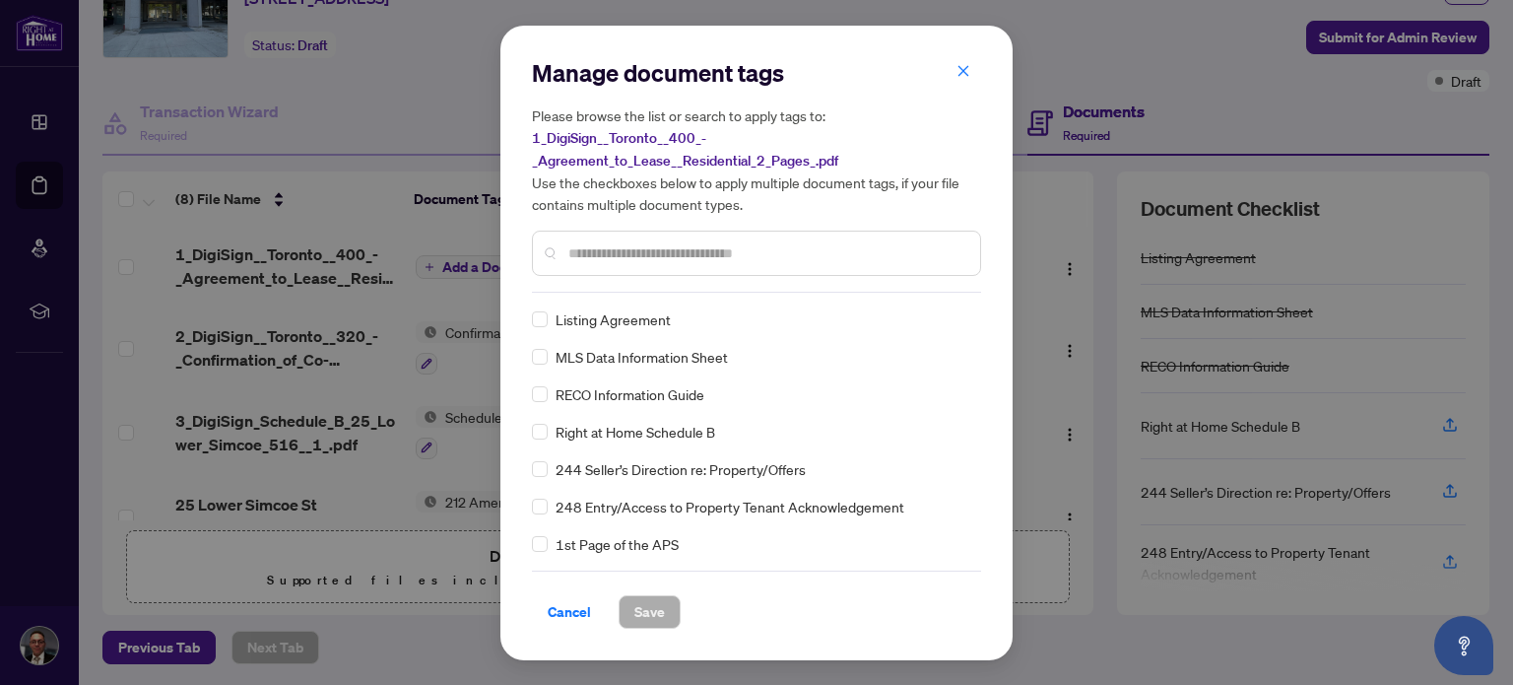
click at [689, 255] on input "text" at bounding box center [766, 253] width 396 height 22
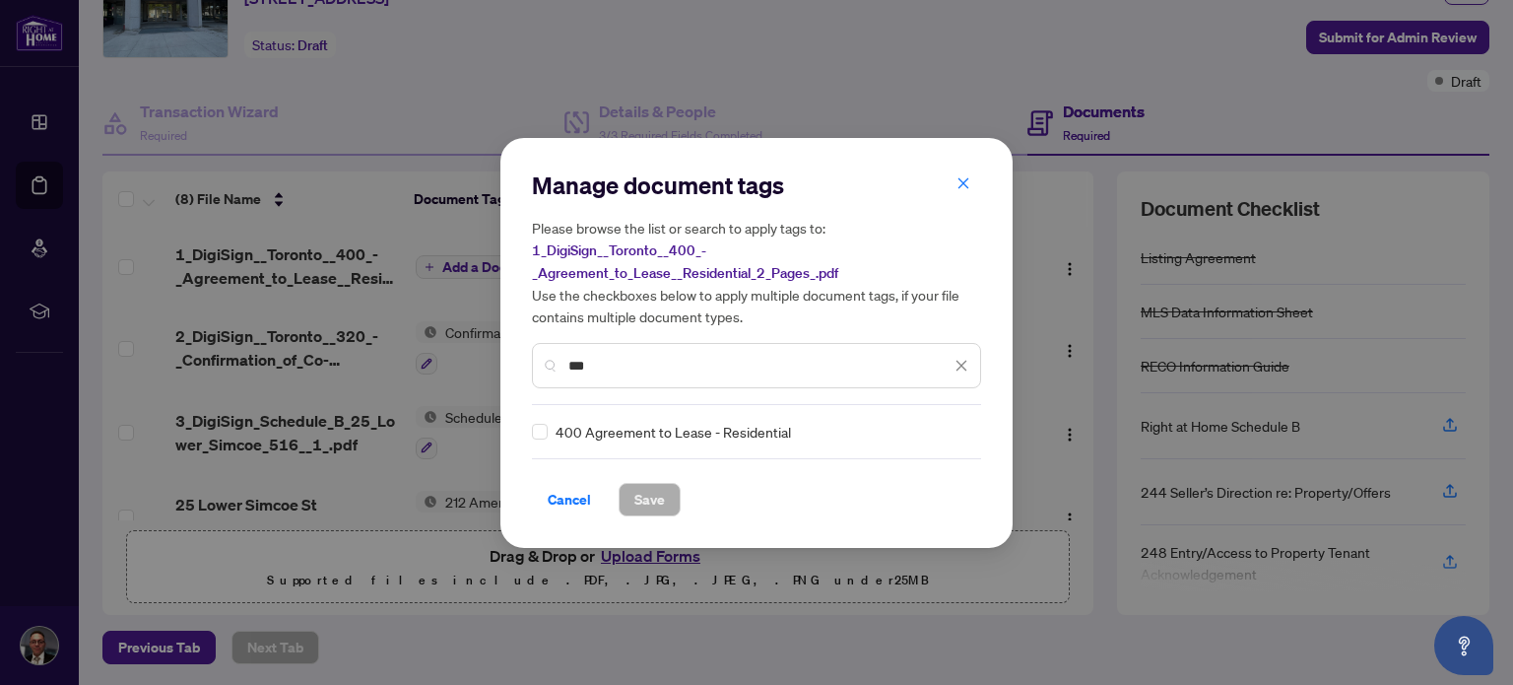
type input "***"
click at [658, 496] on span "Save" at bounding box center [649, 500] width 31 height 32
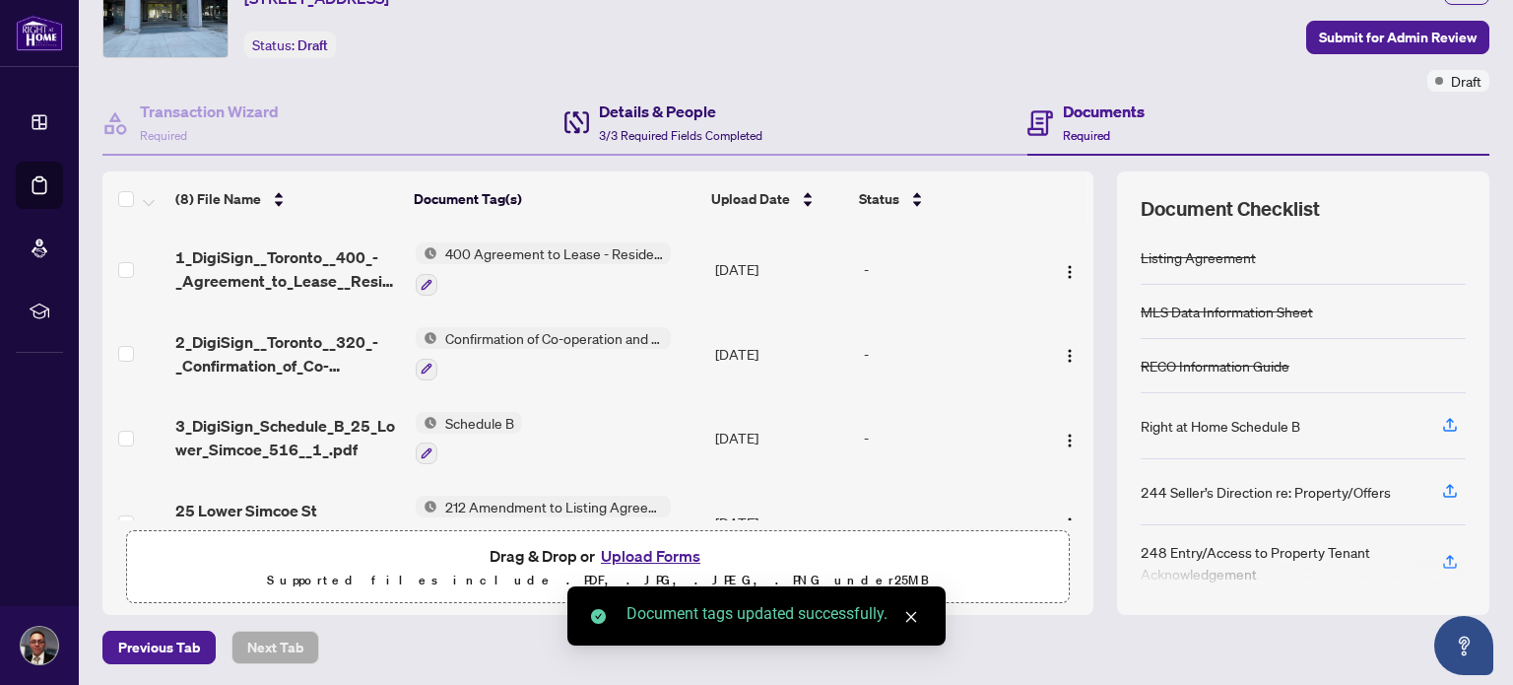
click at [650, 128] on span "3/3 Required Fields Completed" at bounding box center [681, 135] width 164 height 15
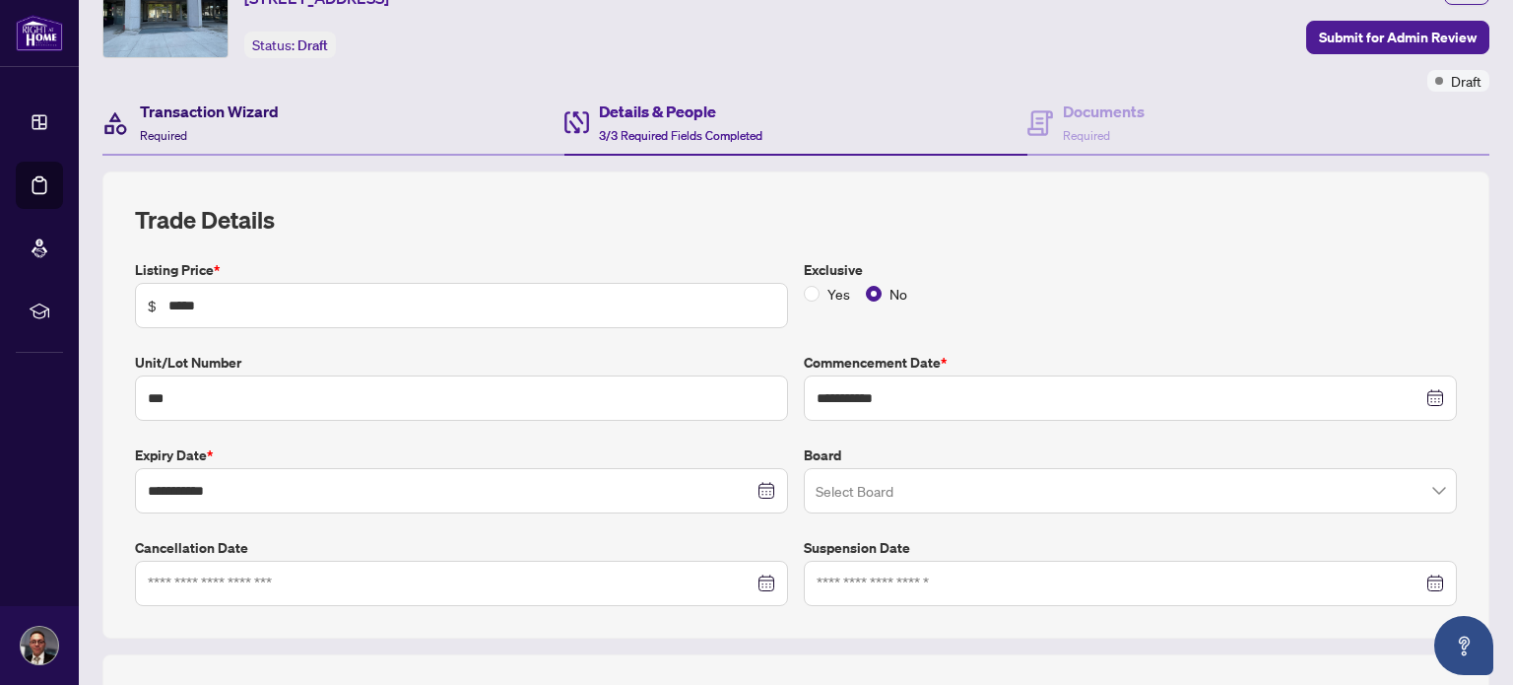
click at [206, 124] on div "Transaction Wizard Required" at bounding box center [209, 122] width 139 height 46
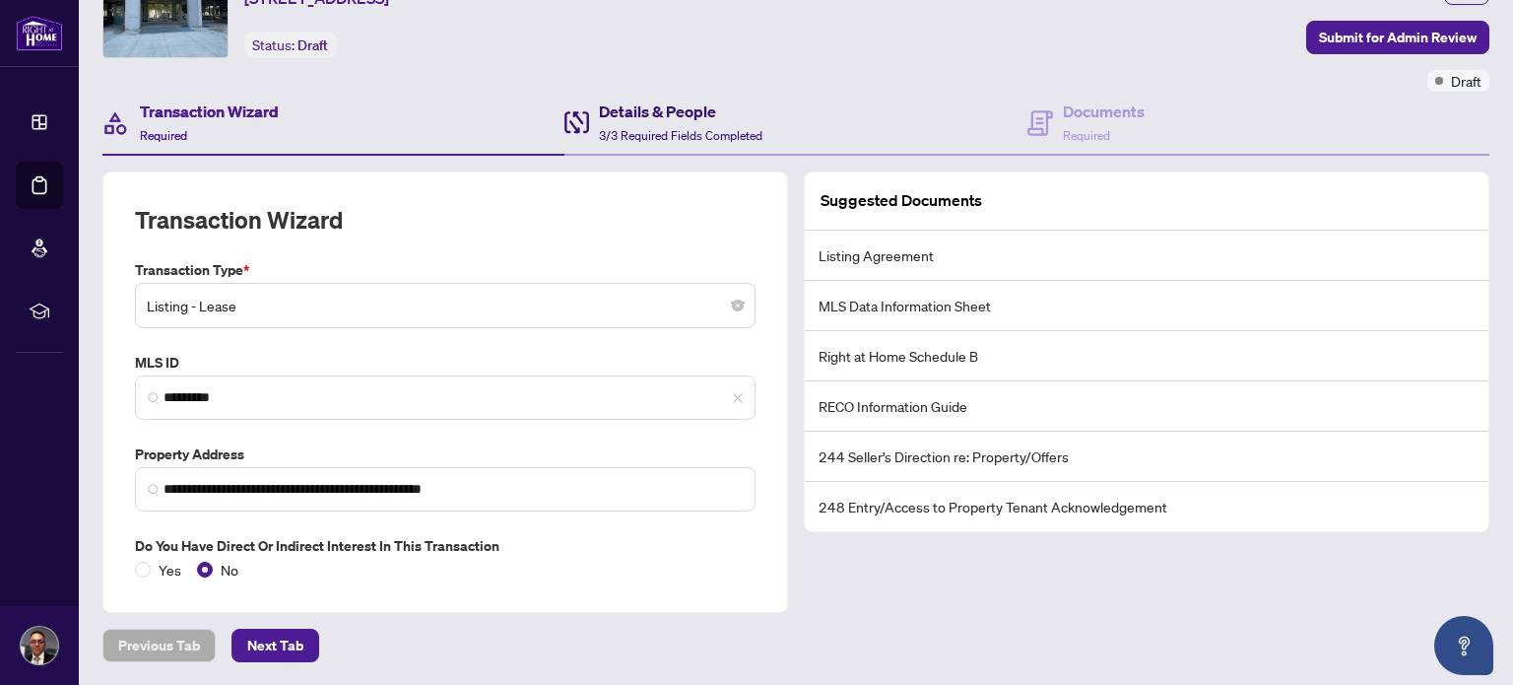
click at [652, 107] on h4 "Details & People" at bounding box center [681, 111] width 164 height 24
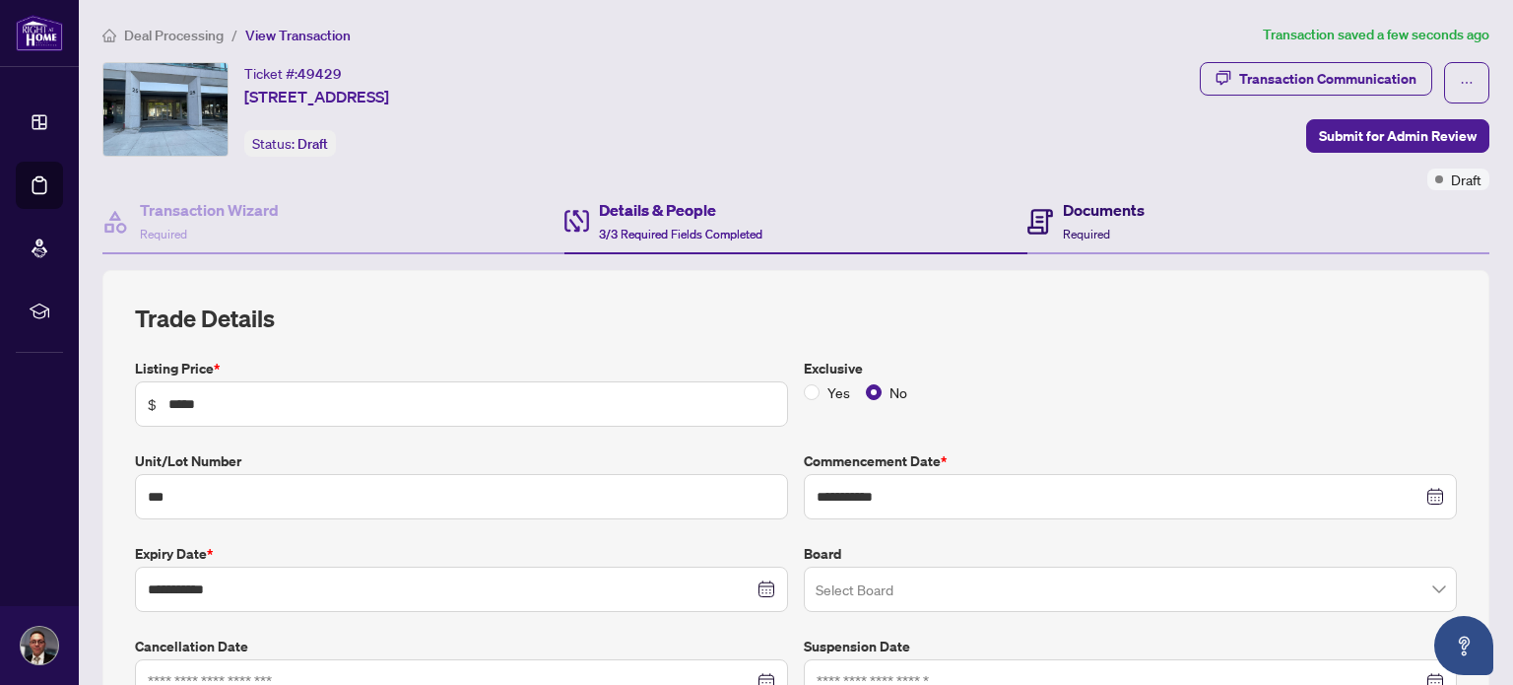
click at [1092, 216] on h4 "Documents" at bounding box center [1104, 210] width 82 height 24
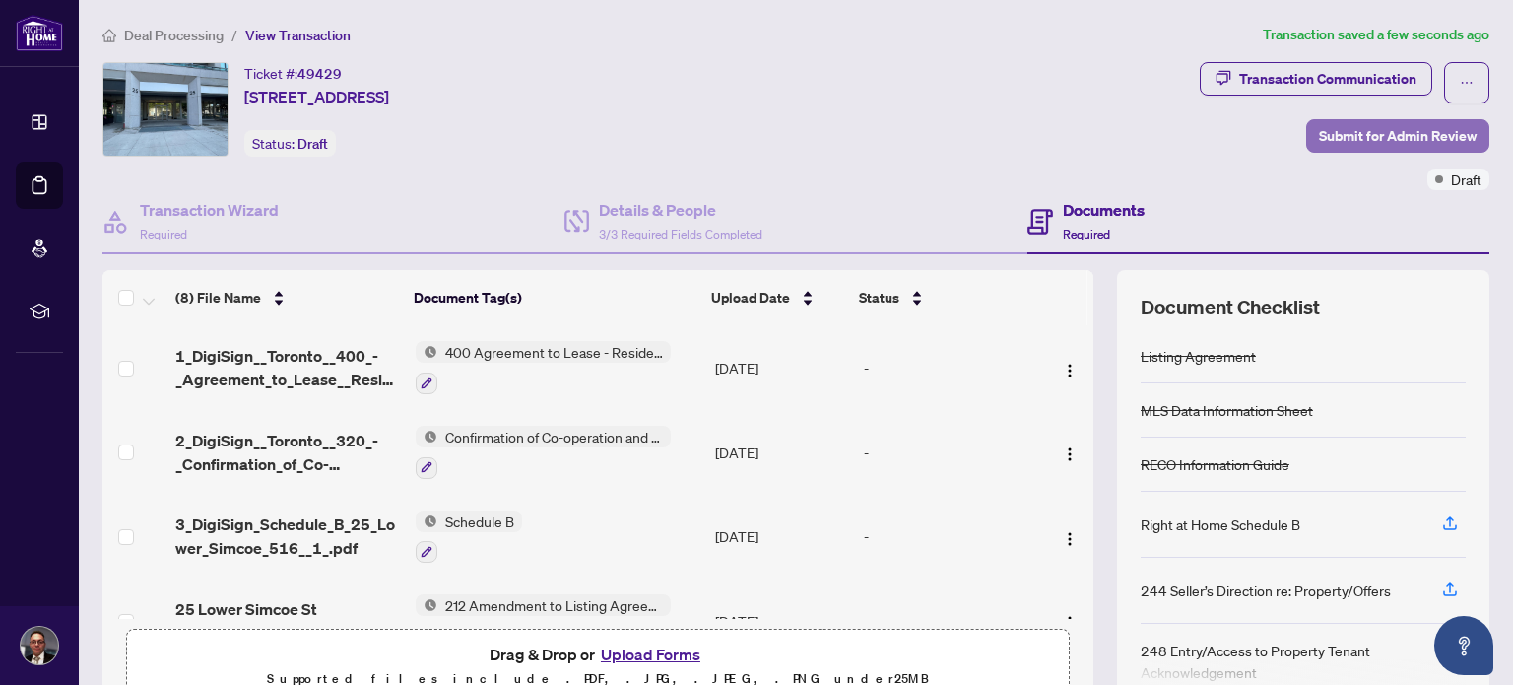
click at [1365, 131] on span "Submit for Admin Review" at bounding box center [1398, 136] width 158 height 32
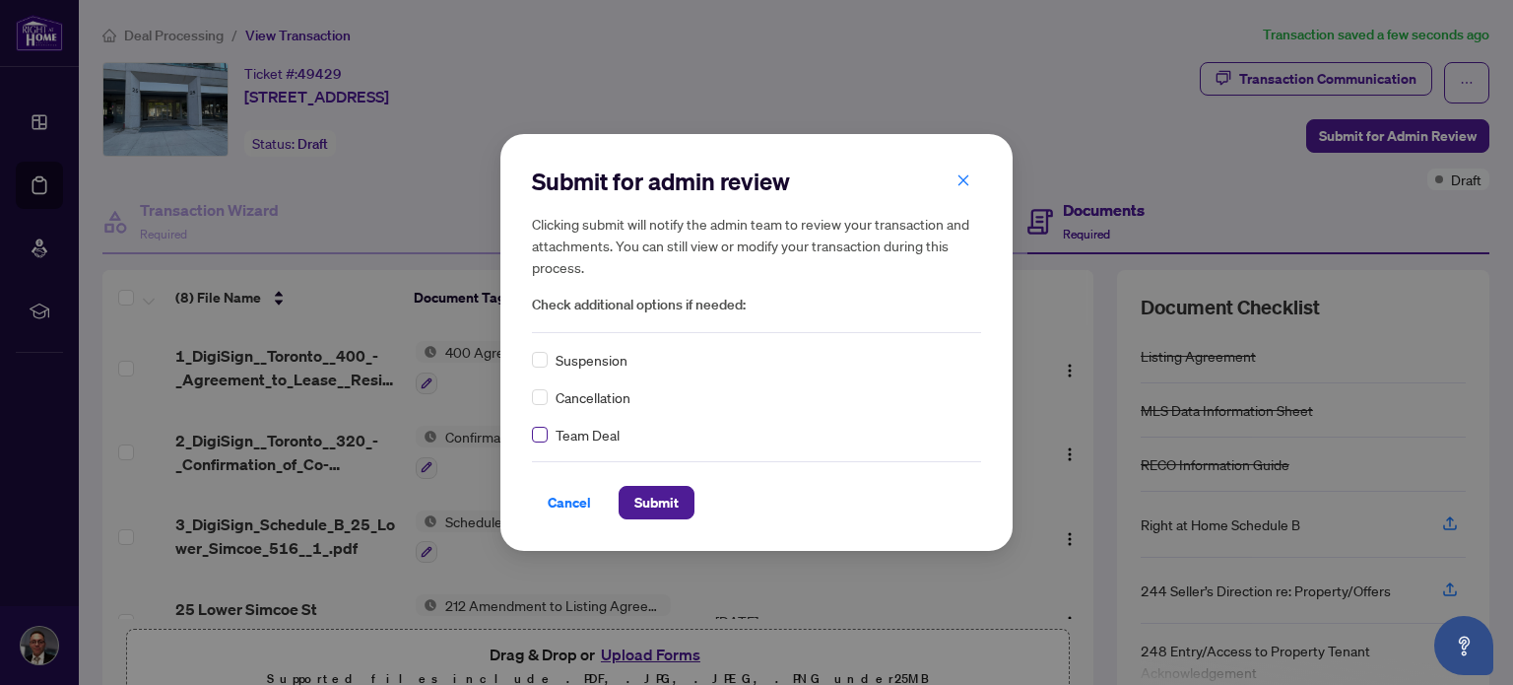
click at [540, 444] on label at bounding box center [540, 435] width 16 height 22
click at [649, 496] on span "Submit" at bounding box center [656, 503] width 44 height 32
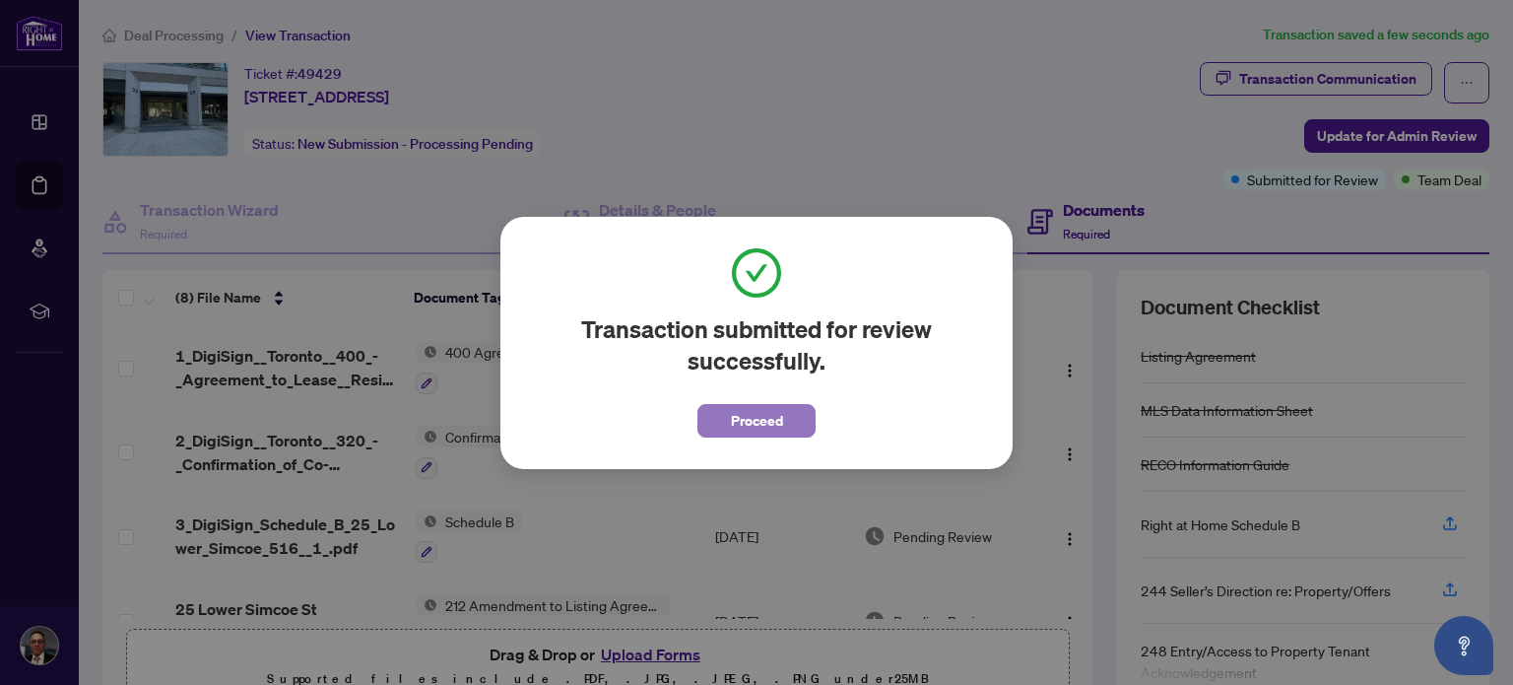
click at [742, 413] on span "Proceed" at bounding box center [757, 421] width 52 height 32
